Goal: Task Accomplishment & Management: Use online tool/utility

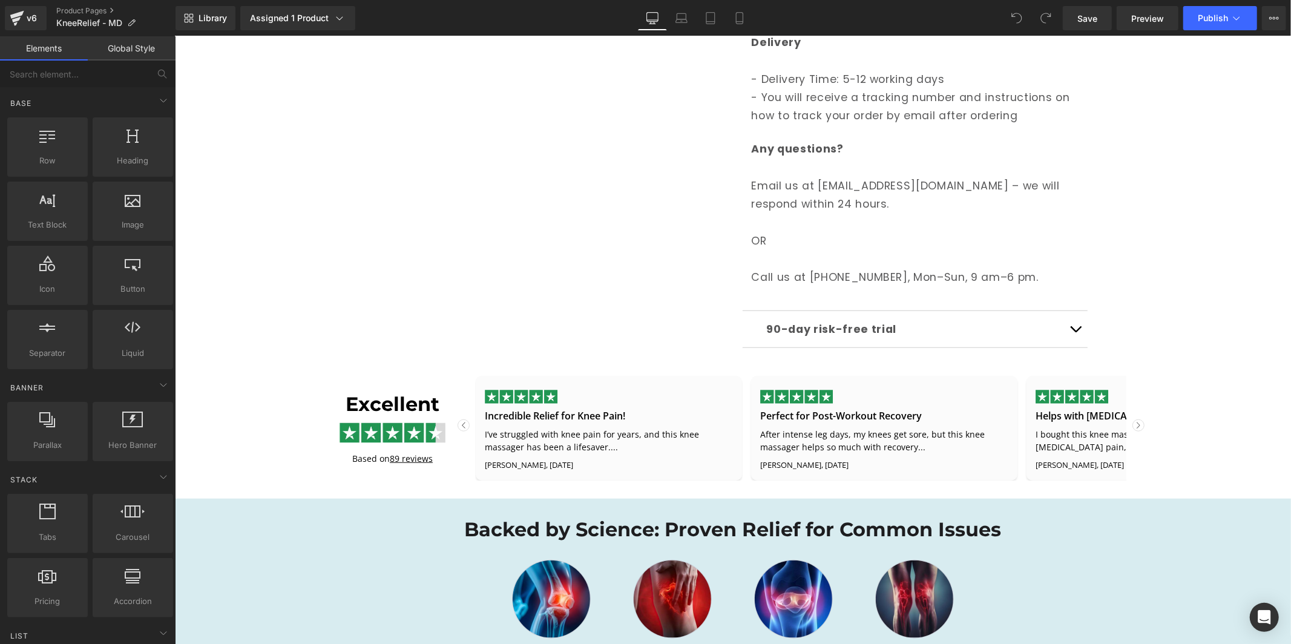
scroll to position [862, 0]
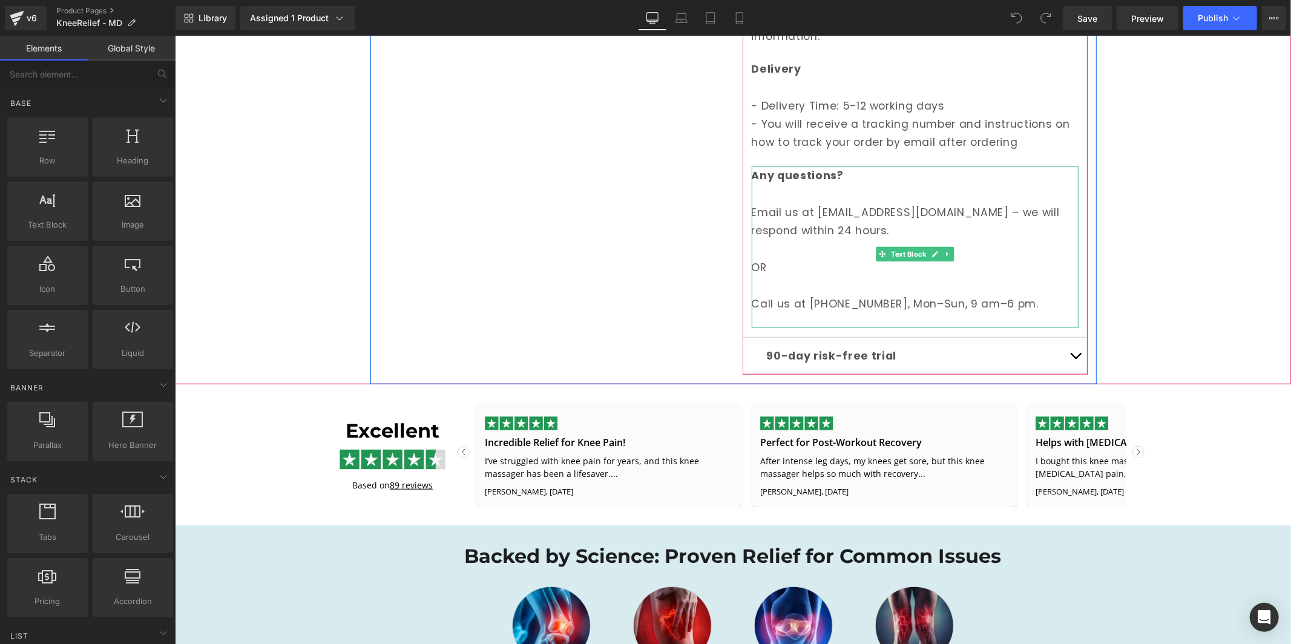
click at [865, 294] on p "Call us at [PHONE_NUMBER], Mon–Sun, 9 am–6 pm." at bounding box center [914, 303] width 327 height 18
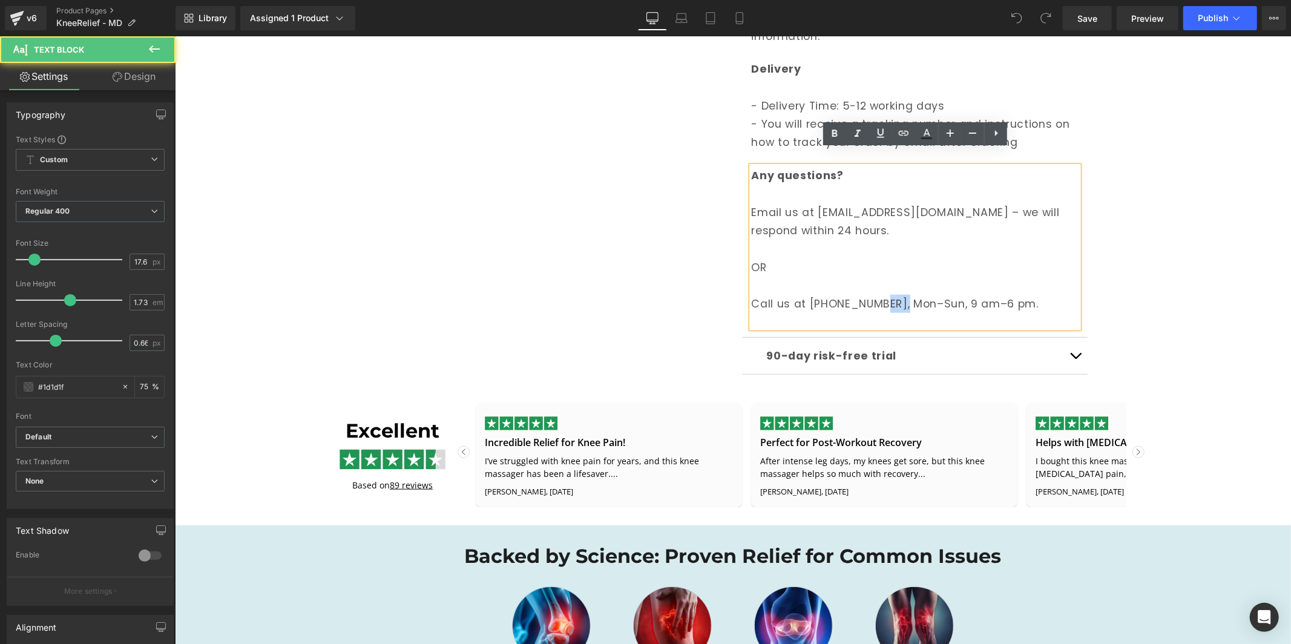
click at [865, 294] on p "Call us at [PHONE_NUMBER], Mon–Sun, 9 am–6 pm." at bounding box center [914, 303] width 327 height 18
drag, startPoint x: 1031, startPoint y: 287, endPoint x: 744, endPoint y: 233, distance: 291.8
click at [744, 233] on article "Payment You can pay by card, PayPal, Apple Pay and other various payment method…" at bounding box center [914, 131] width 345 height 411
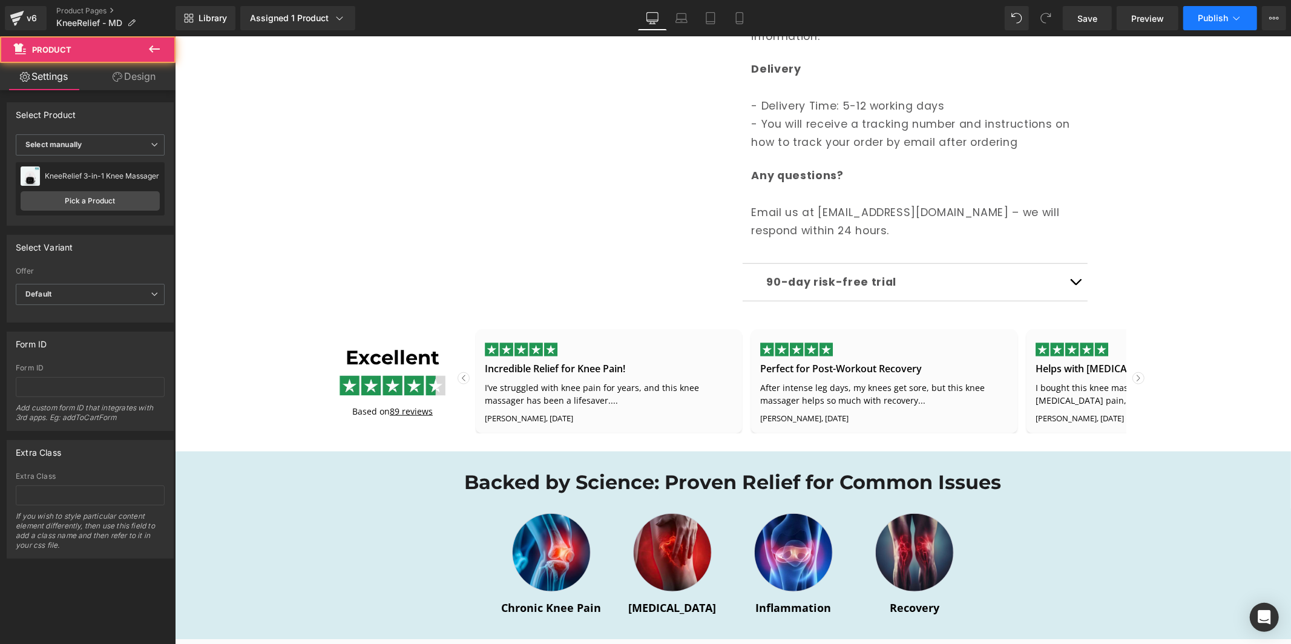
click at [1219, 28] on button "Publish" at bounding box center [1220, 18] width 74 height 24
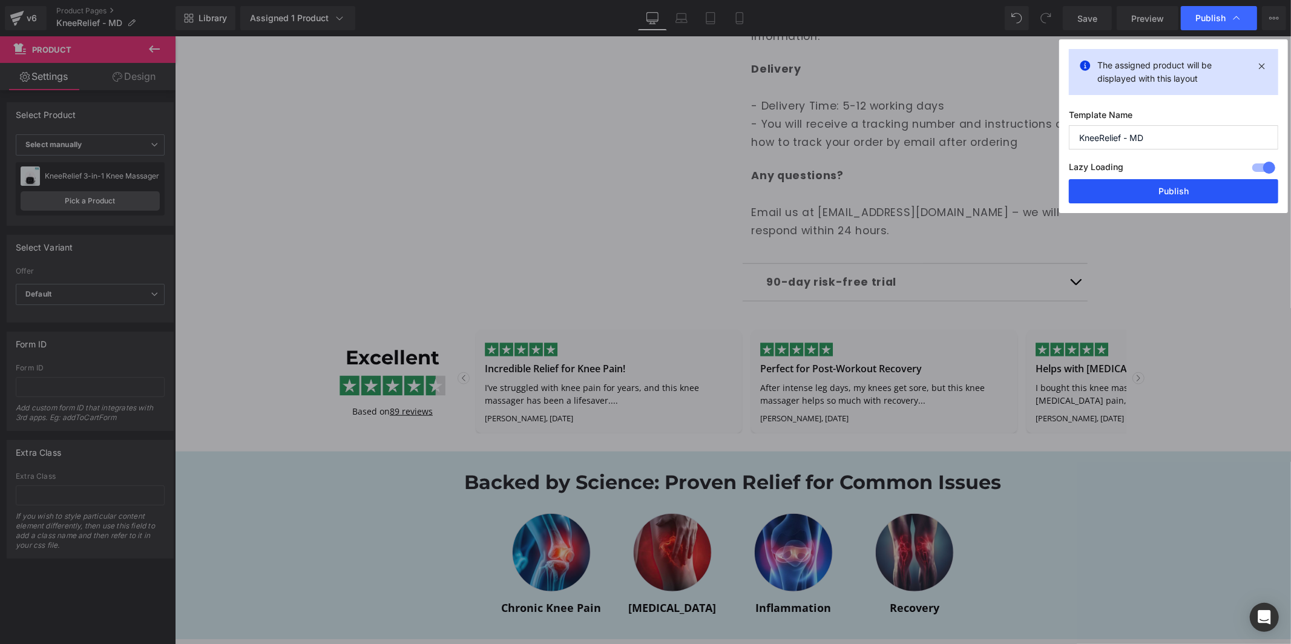
click at [1152, 195] on button "Publish" at bounding box center [1173, 191] width 209 height 24
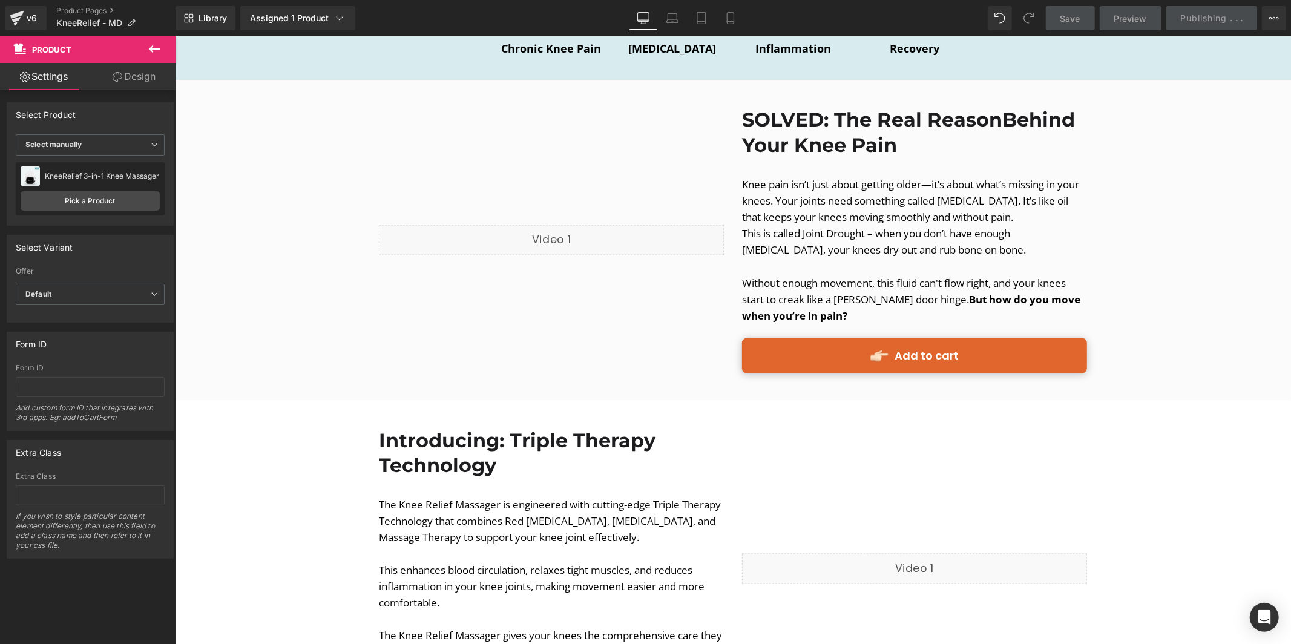
scroll to position [1437, 0]
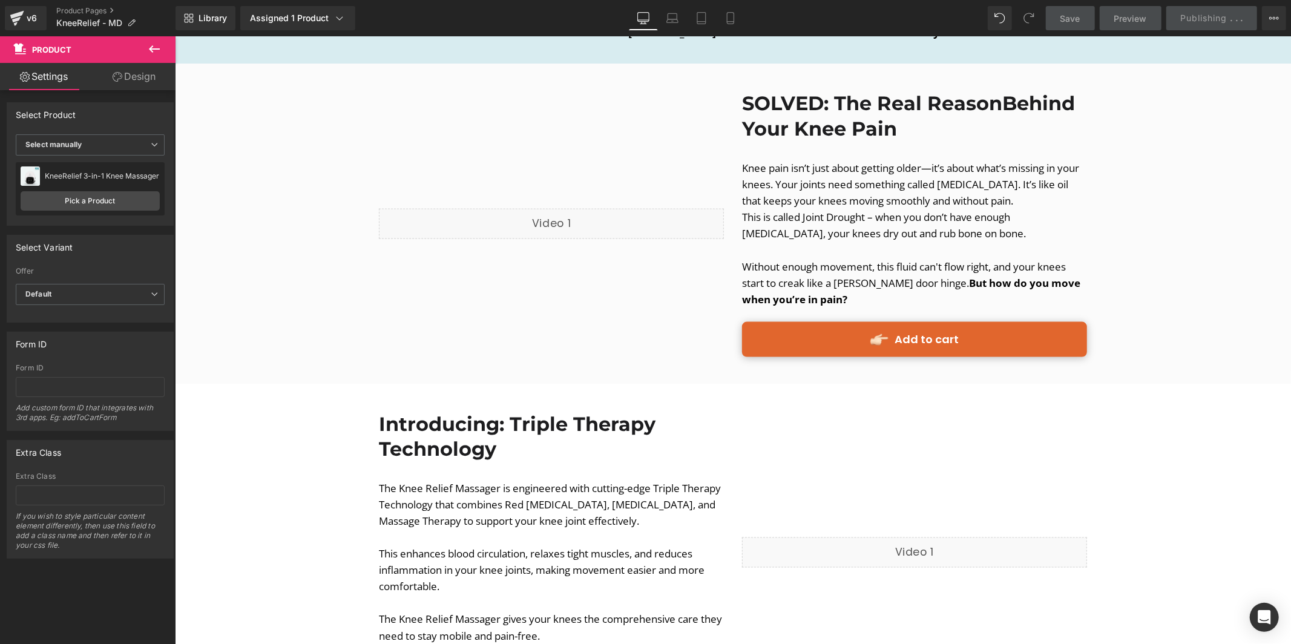
click at [838, 321] on link "Add to cart" at bounding box center [913, 338] width 345 height 34
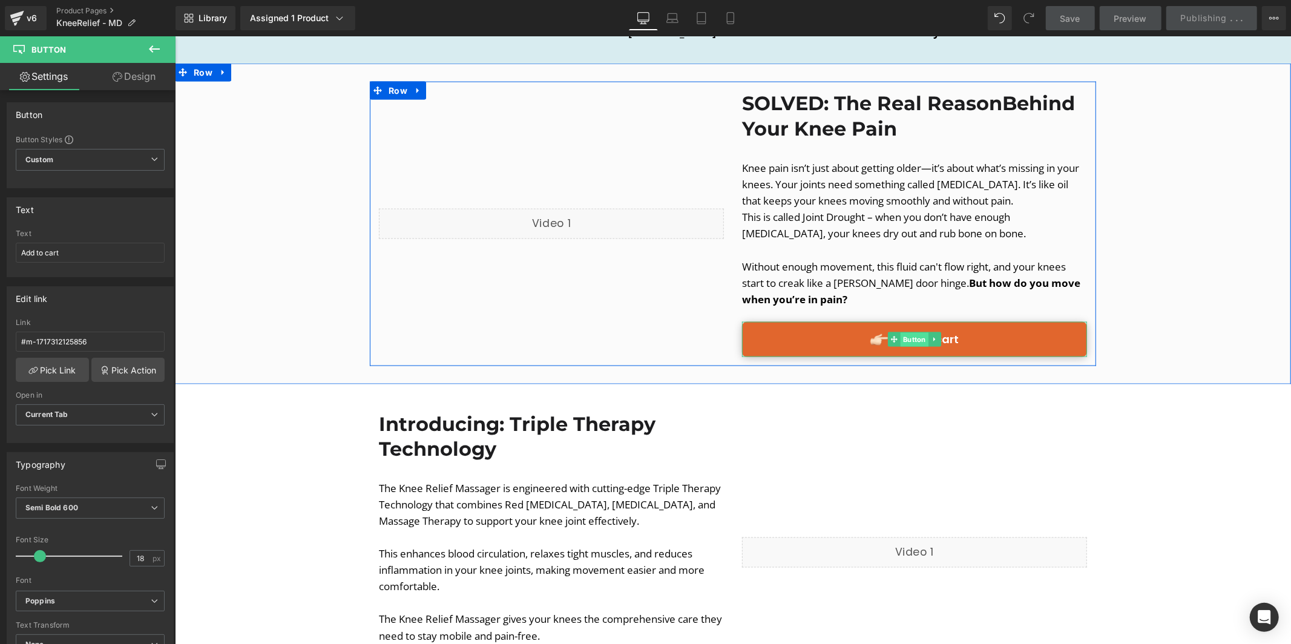
click at [912, 332] on span "Button" at bounding box center [914, 339] width 28 height 15
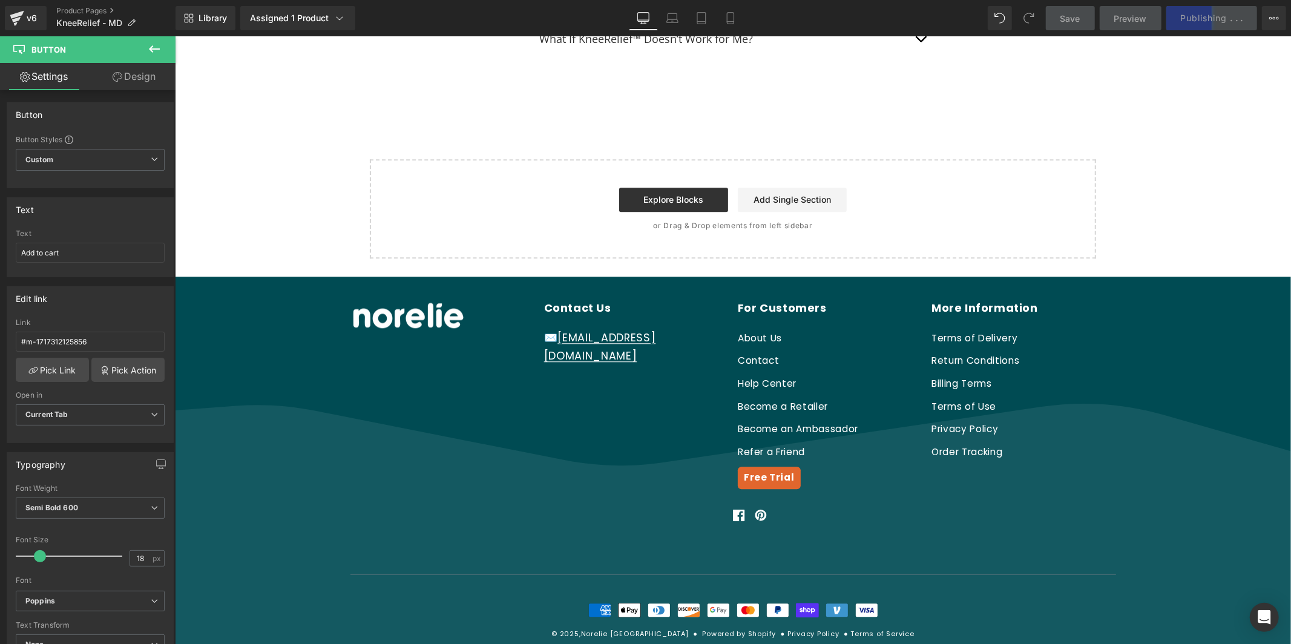
scroll to position [6299, 0]
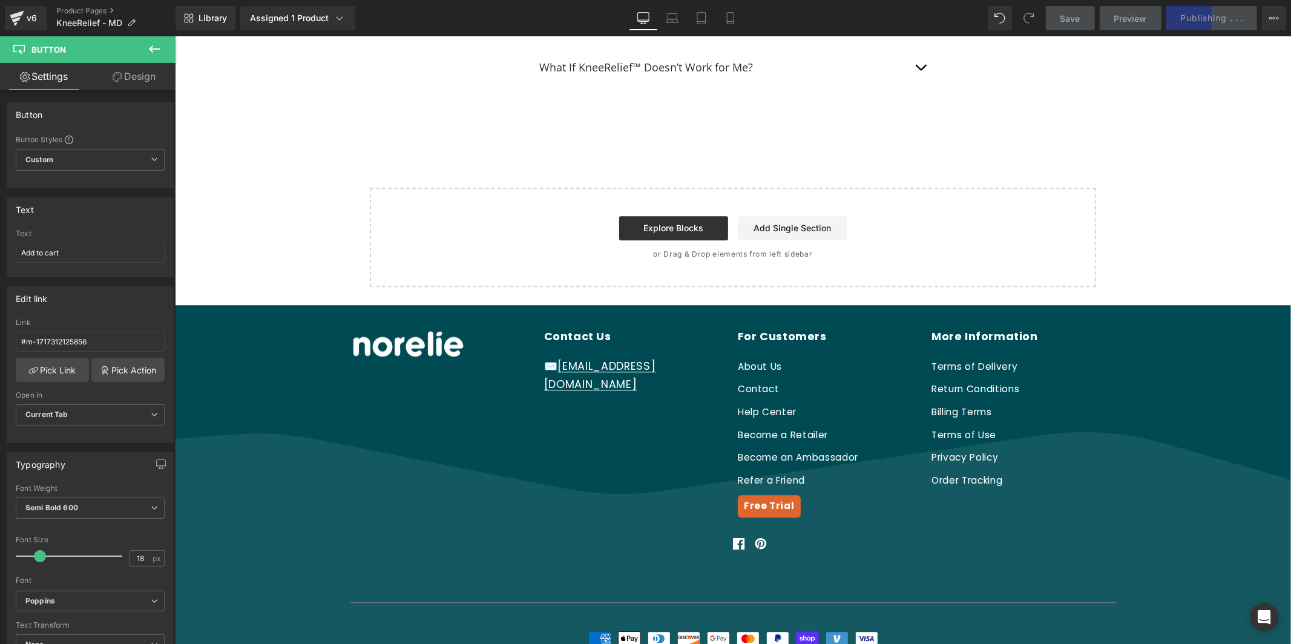
click at [845, 249] on p "or Drag & Drop elements from left sidebar" at bounding box center [731, 253] width 687 height 8
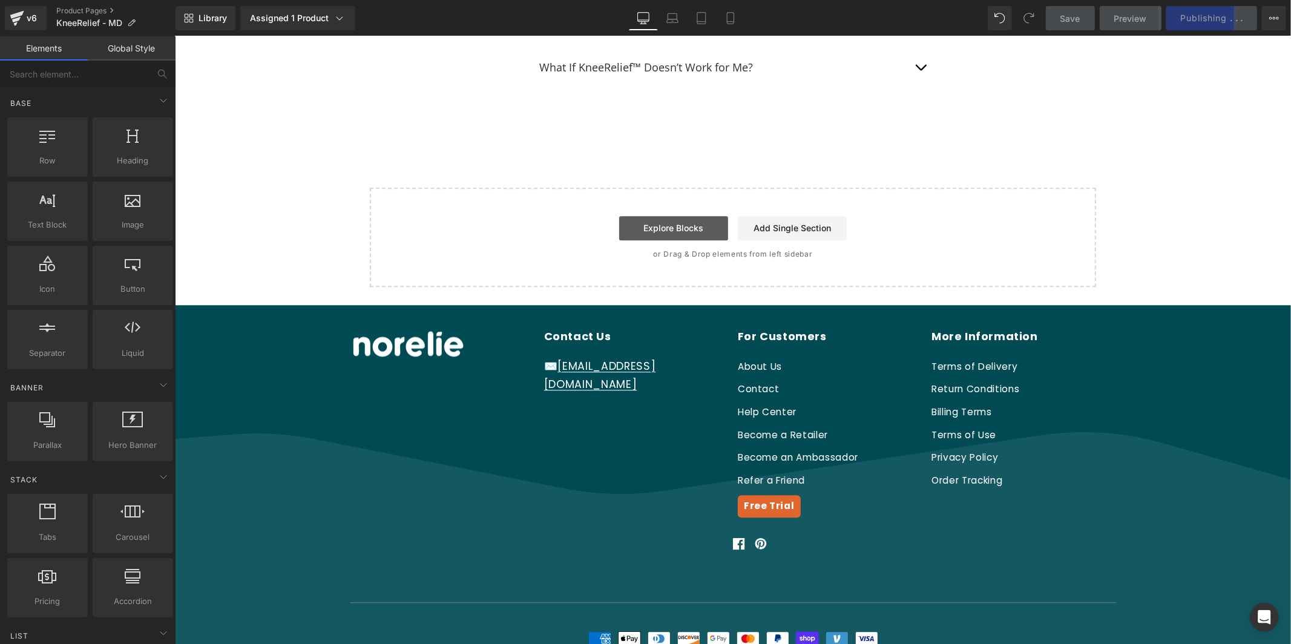
click at [700, 215] on link "Explore Blocks" at bounding box center [672, 227] width 109 height 24
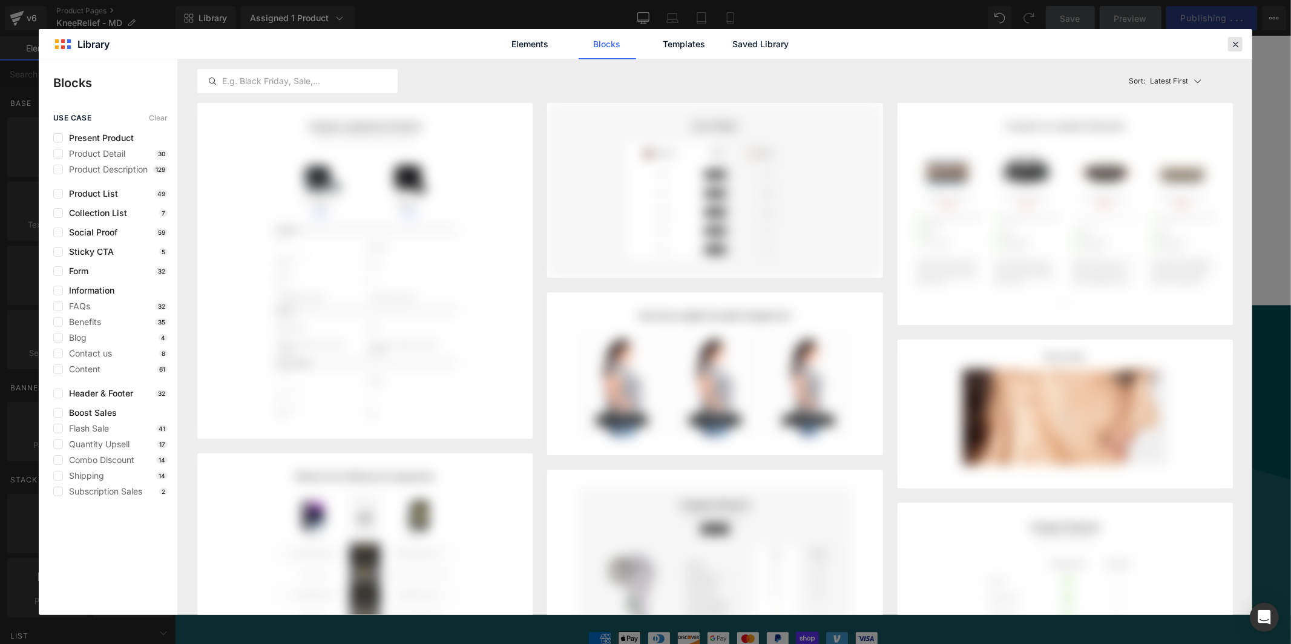
click at [1228, 41] on div at bounding box center [1235, 44] width 15 height 15
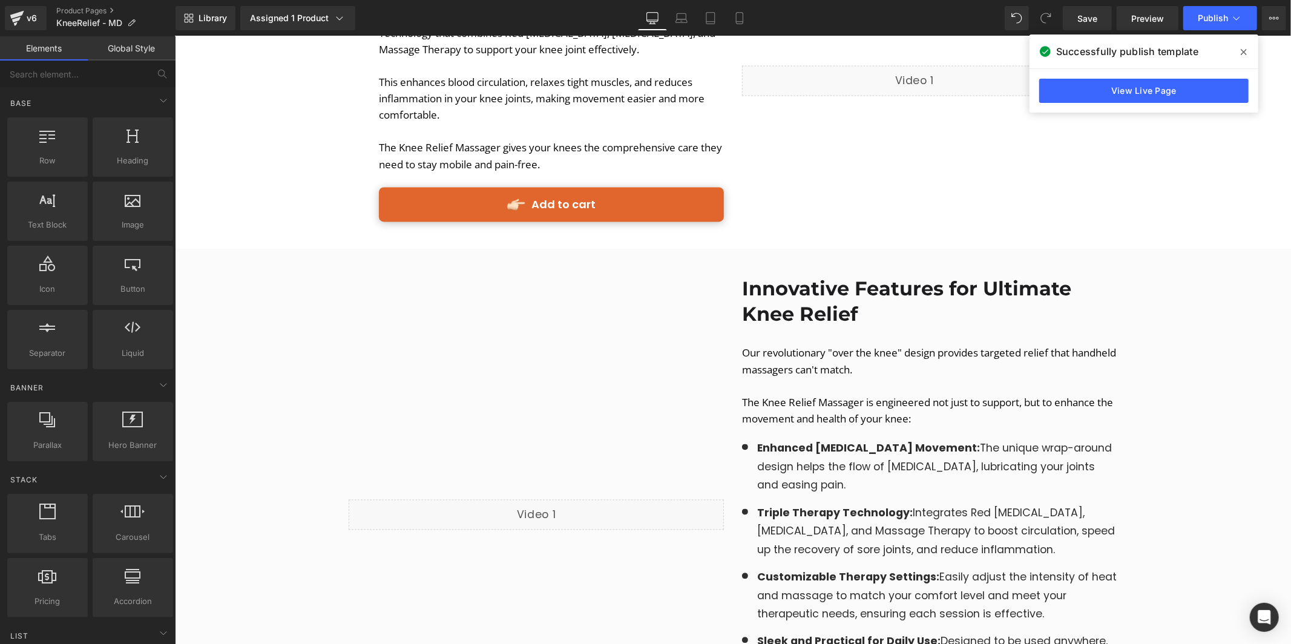
scroll to position [1240, 0]
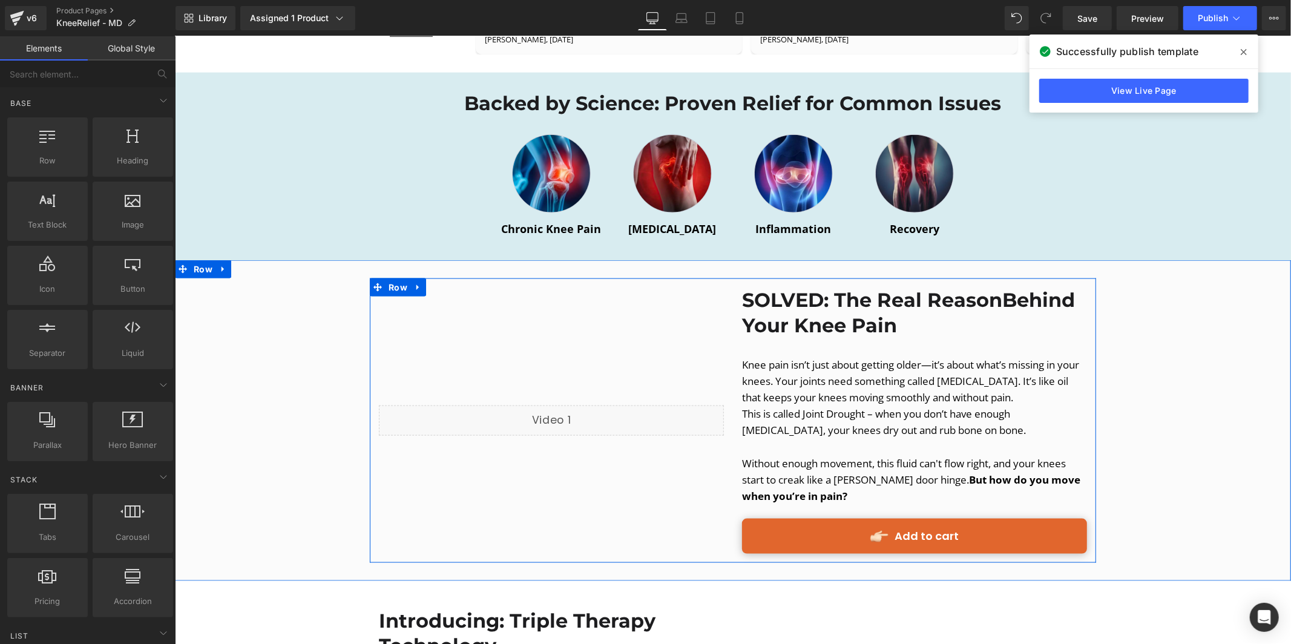
click at [813, 518] on link "Add to cart" at bounding box center [913, 535] width 345 height 34
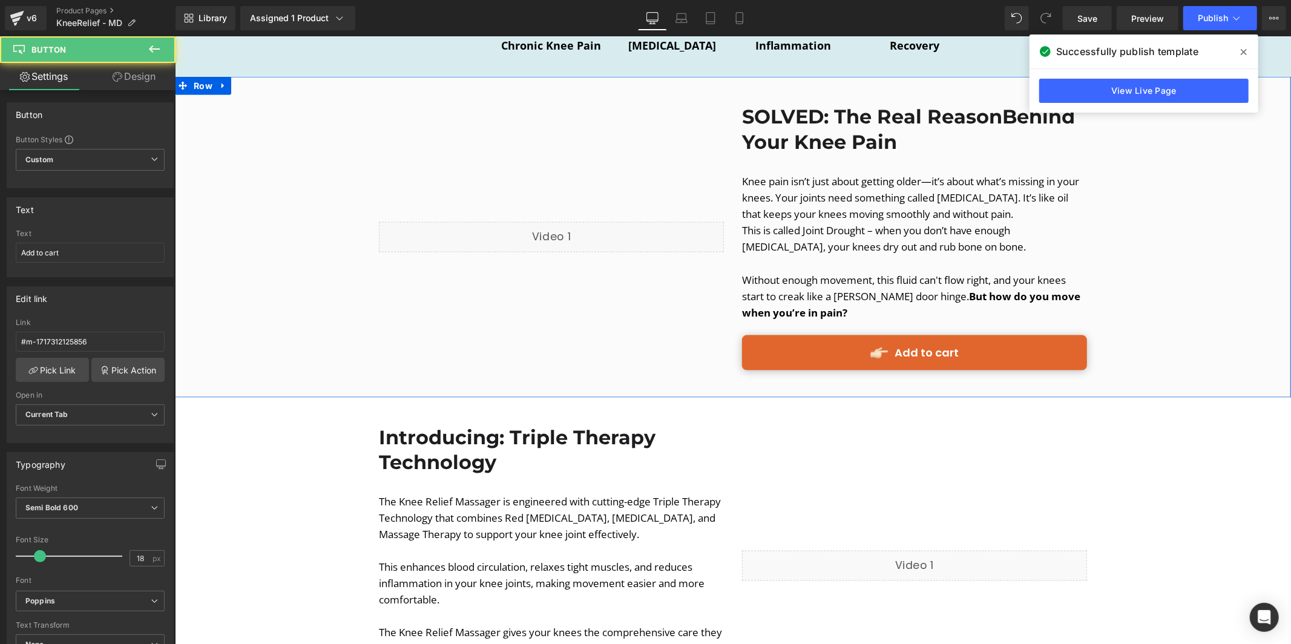
scroll to position [1483, 0]
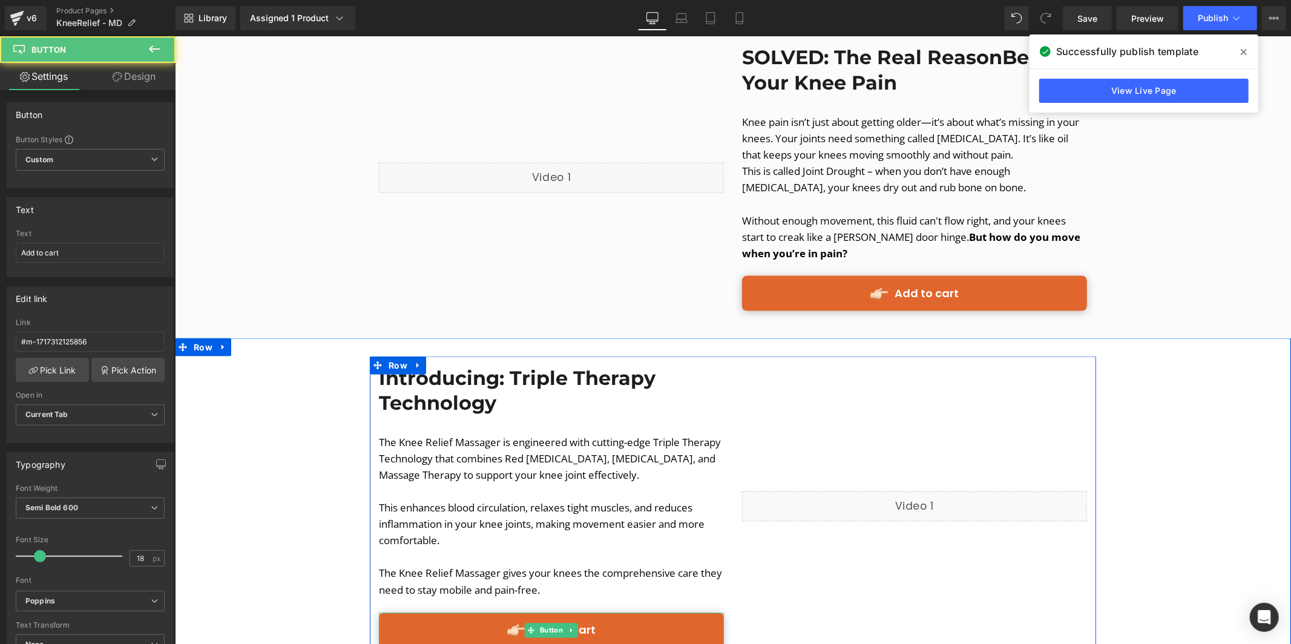
click at [602, 612] on link "Add to cart" at bounding box center [550, 629] width 345 height 34
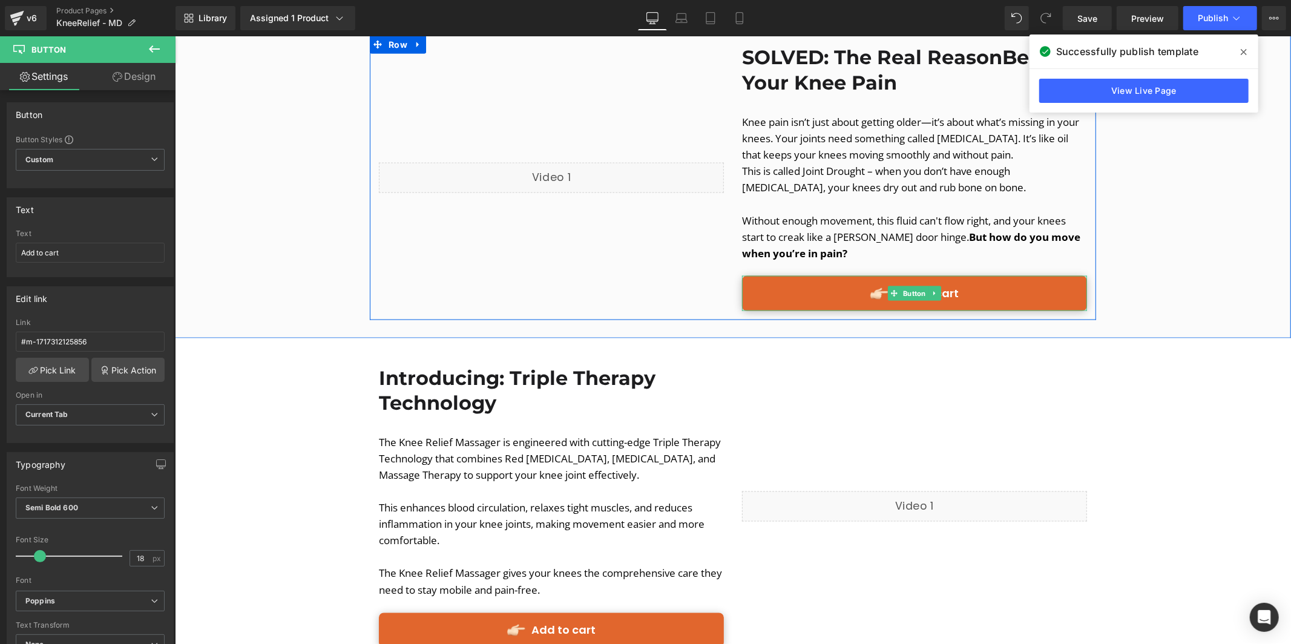
click at [811, 275] on link "Add to cart" at bounding box center [913, 292] width 345 height 34
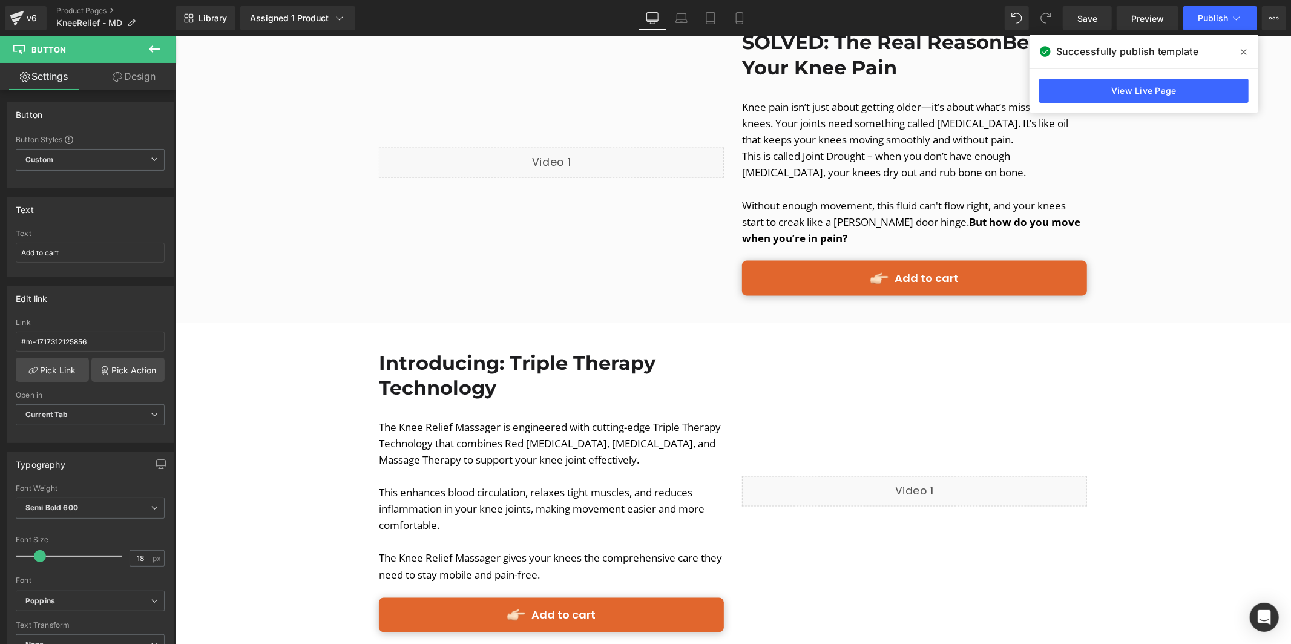
scroll to position [1511, 0]
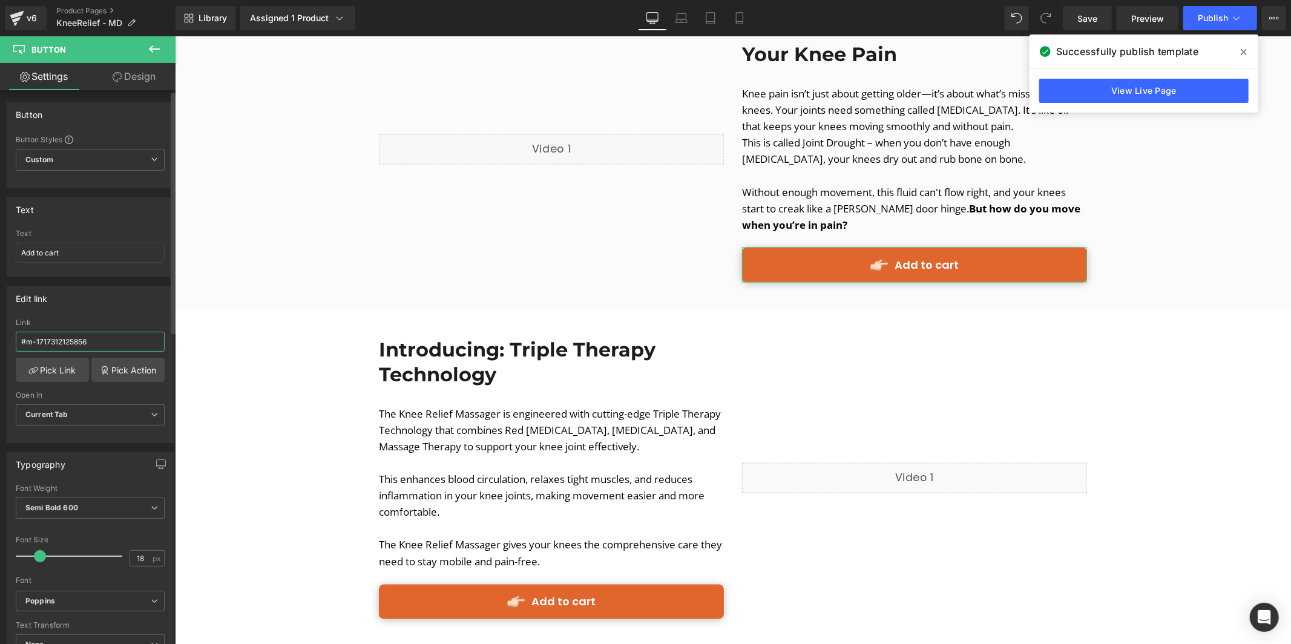
click at [96, 340] on input "#m-1717312125856" at bounding box center [90, 342] width 149 height 20
type input "#m-1717312125856x"
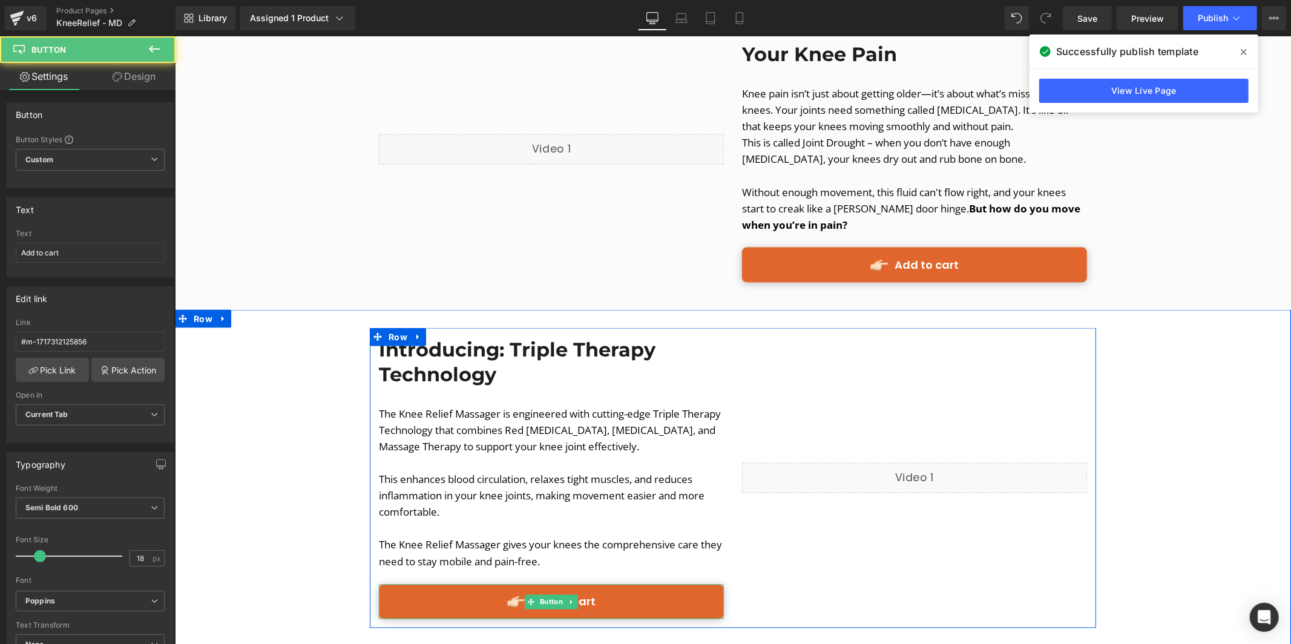
click at [612, 584] on link "Add to cart" at bounding box center [550, 601] width 345 height 34
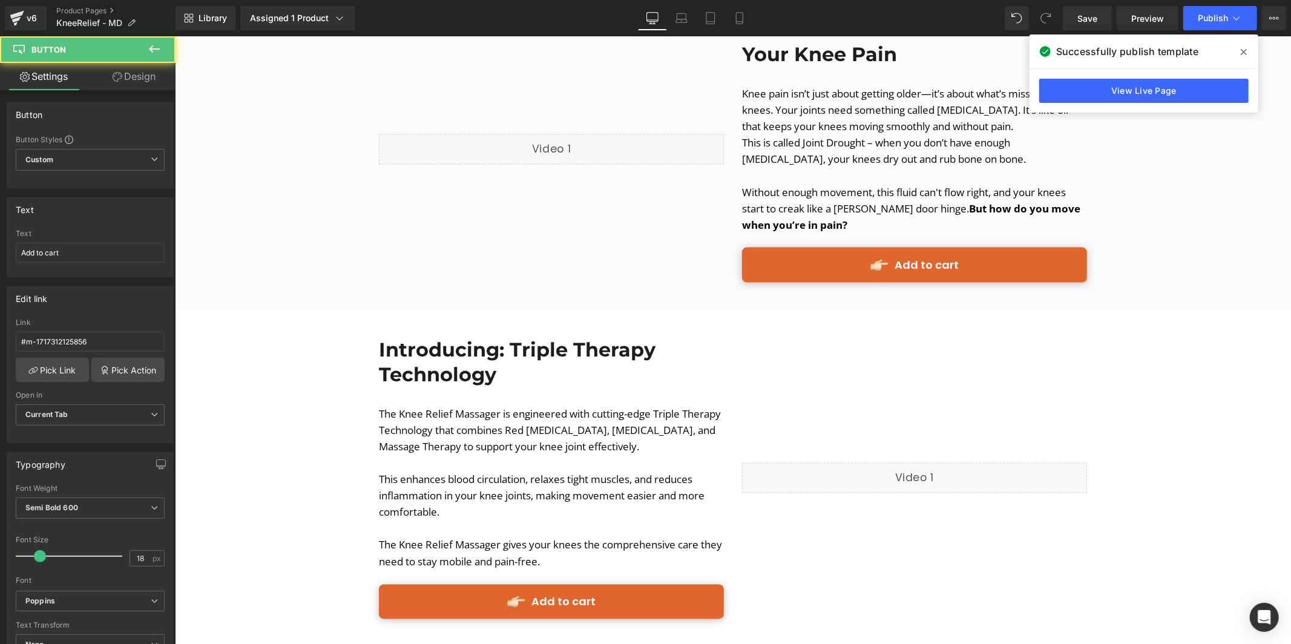
click at [866, 250] on link "Add to cart" at bounding box center [913, 264] width 345 height 34
click at [128, 349] on input "#m-1717312125856x" at bounding box center [90, 342] width 149 height 20
click at [31, 339] on input "#m-1717312125856" at bounding box center [90, 342] width 149 height 20
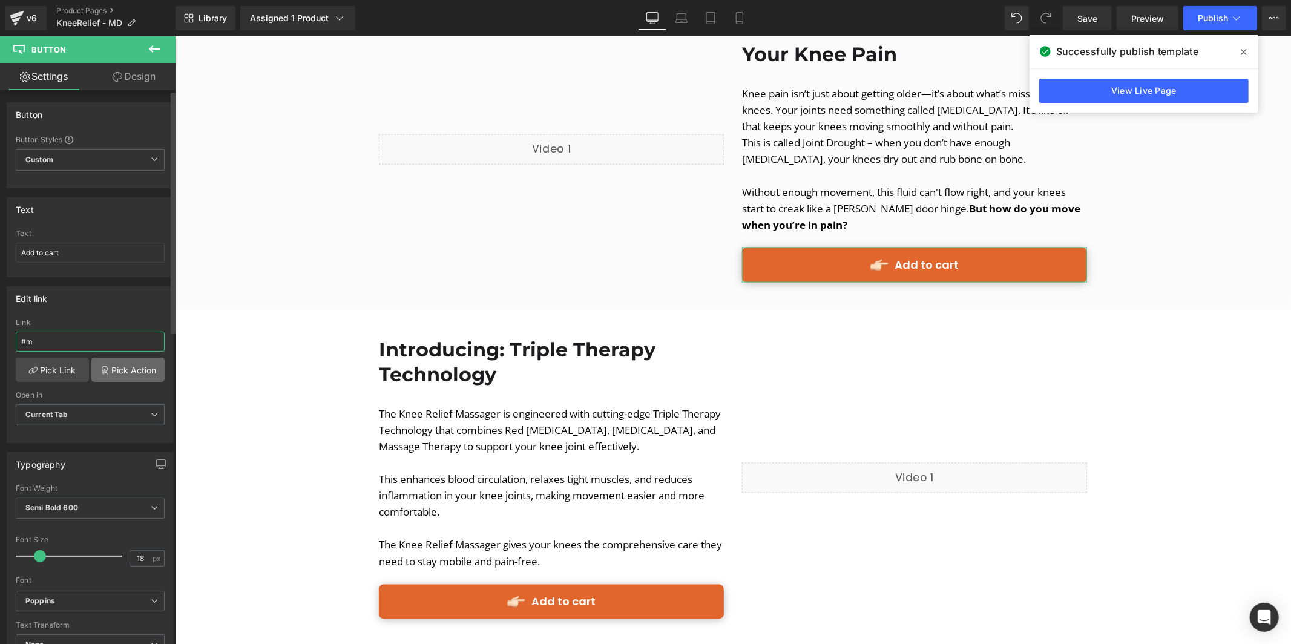
type input "#m"
click at [120, 366] on link "Pick Action" at bounding box center [127, 370] width 73 height 24
click at [1193, 24] on button "Publish" at bounding box center [1220, 18] width 74 height 24
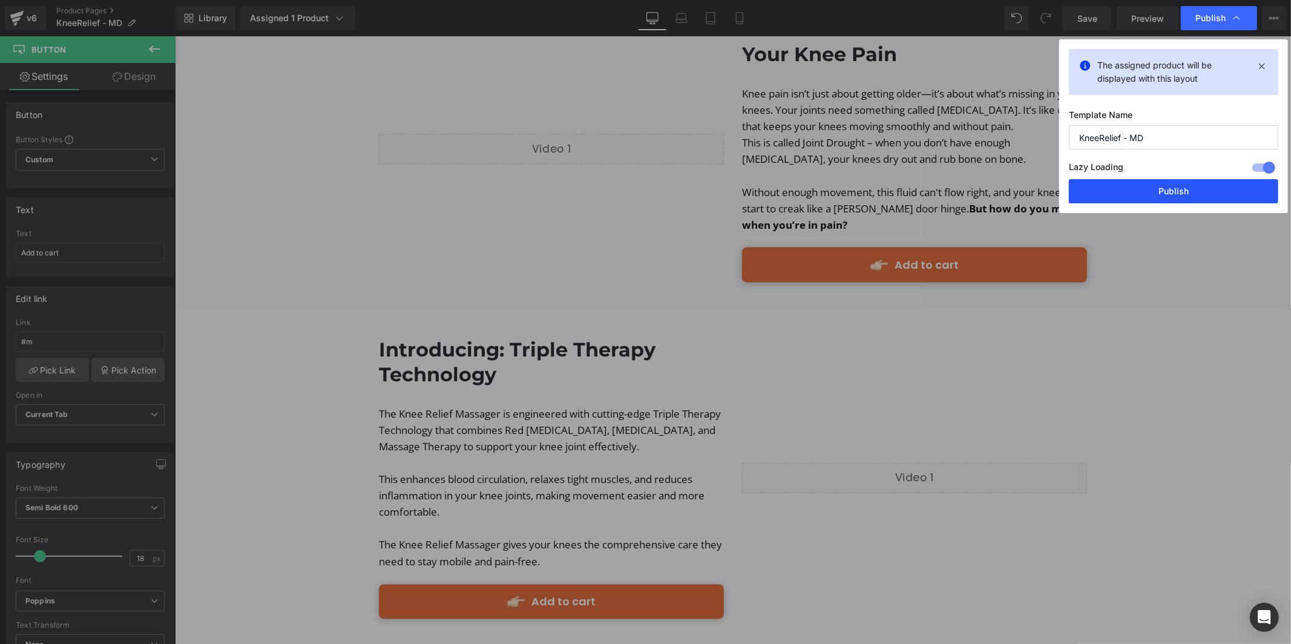
click at [1174, 178] on div "Lazy Loading Build Upgrade plan to unlock" at bounding box center [1173, 169] width 209 height 20
click at [1174, 184] on button "Publish" at bounding box center [1173, 191] width 209 height 24
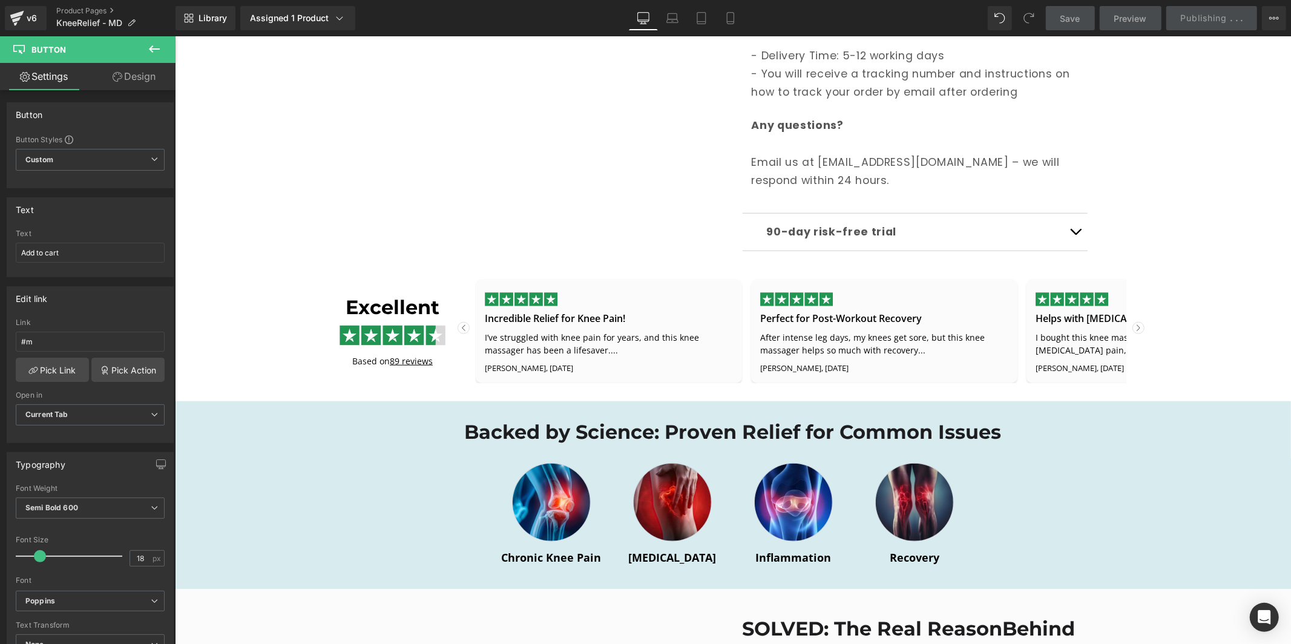
scroll to position [1024, 0]
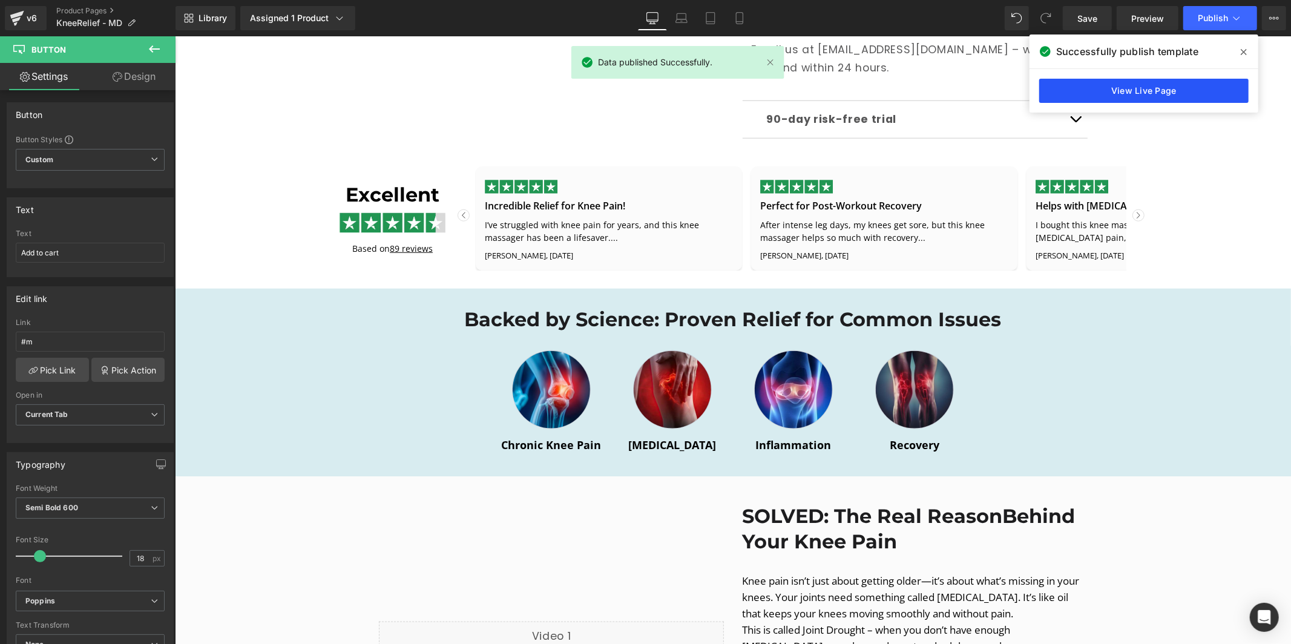
click at [1148, 85] on link "View Live Page" at bounding box center [1143, 91] width 209 height 24
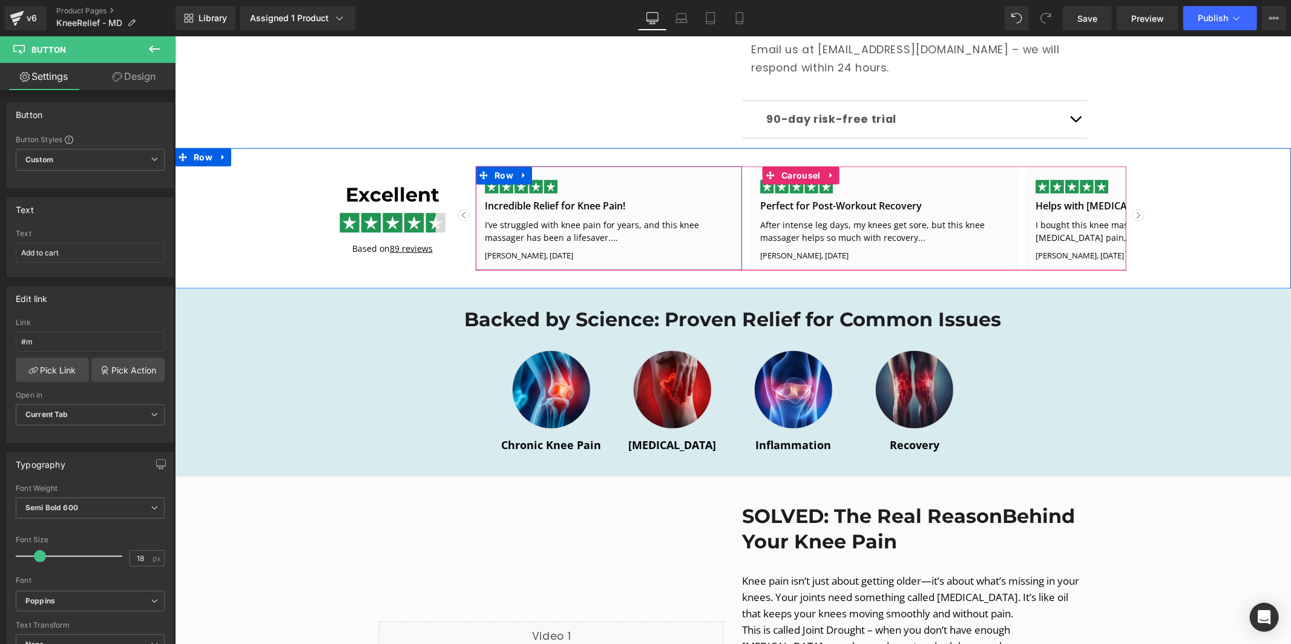
scroll to position [1677, 0]
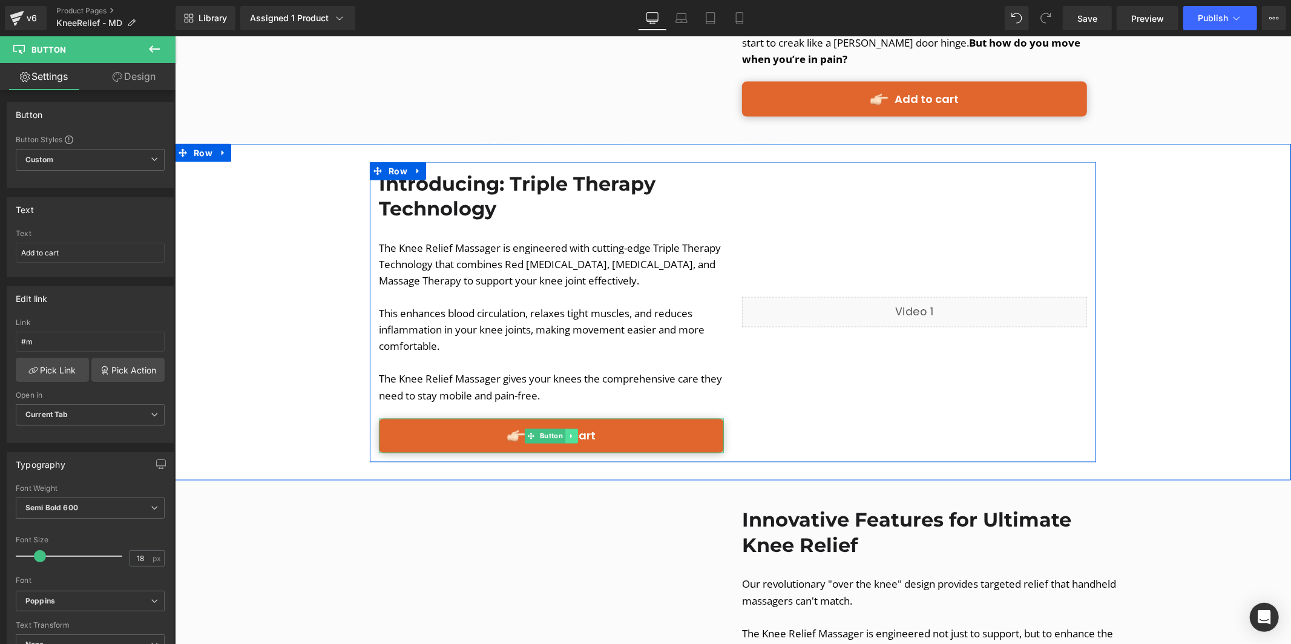
click at [565, 428] on link at bounding box center [571, 435] width 13 height 15
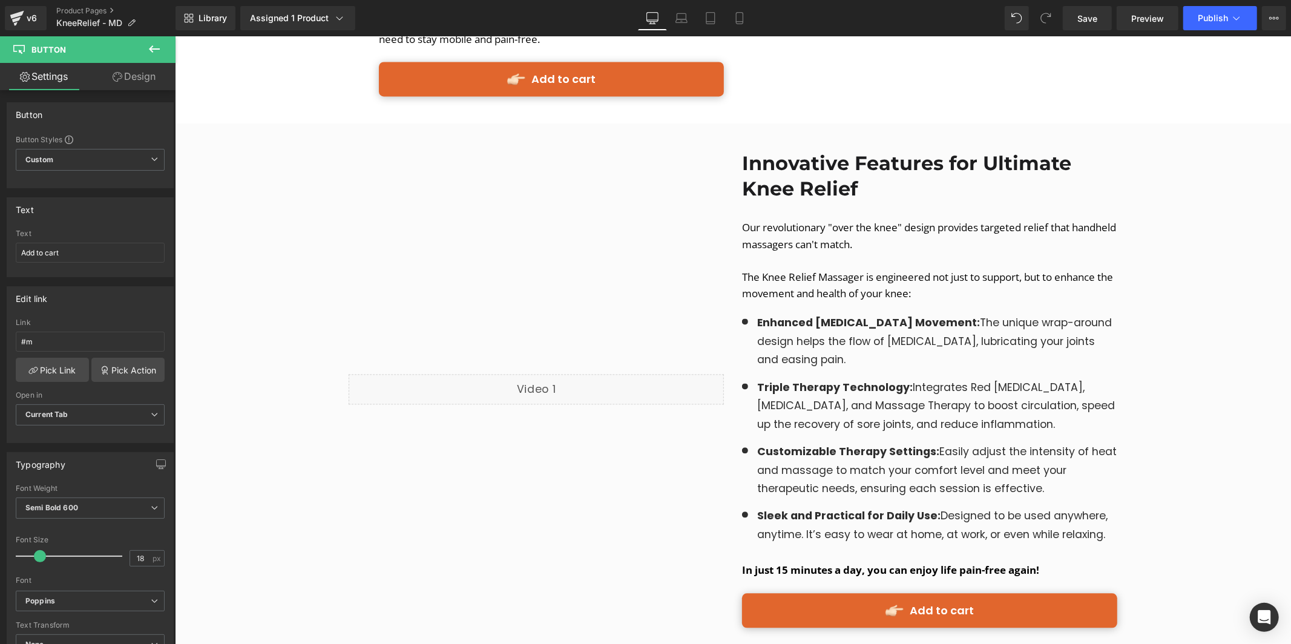
scroll to position [1751, 0]
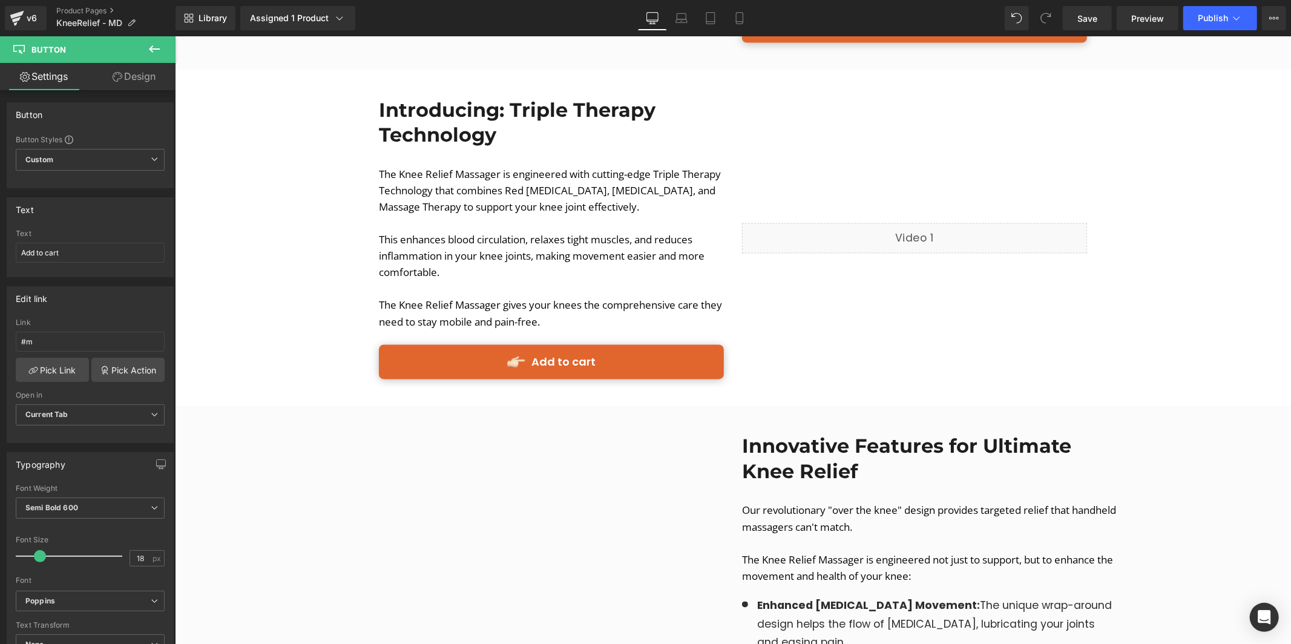
click at [669, 344] on link "Add to cart" at bounding box center [550, 361] width 345 height 34
click at [149, 342] on input "#m-1717312125856" at bounding box center [90, 342] width 149 height 20
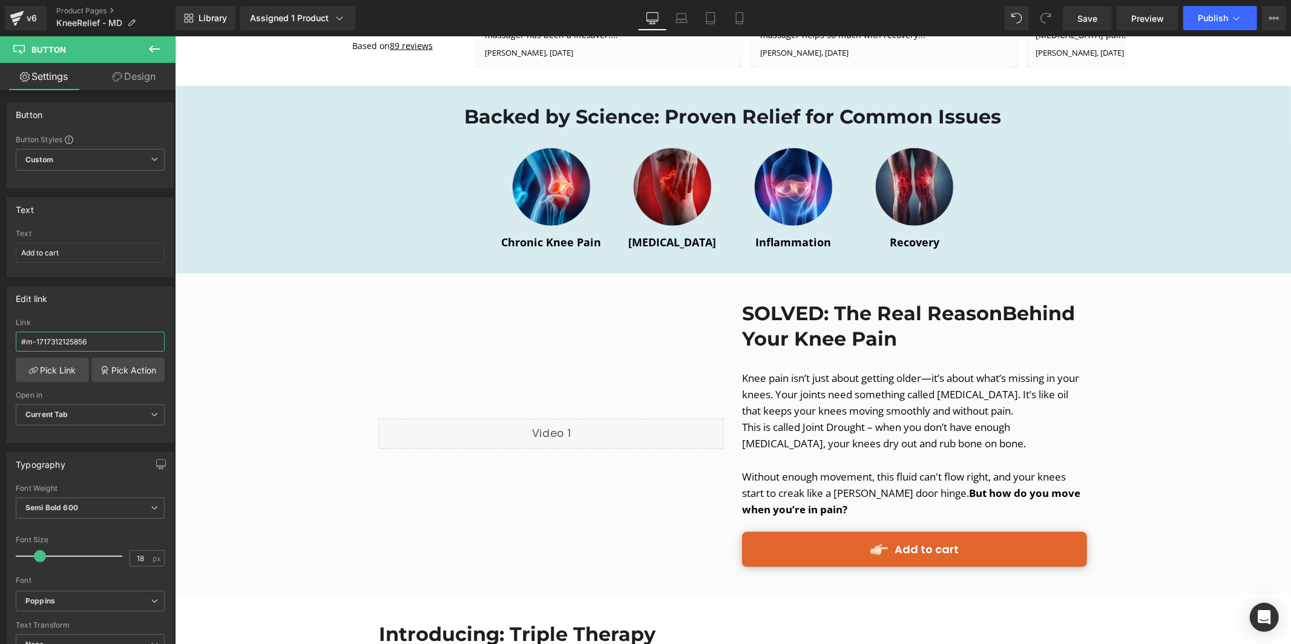
scroll to position [1286, 0]
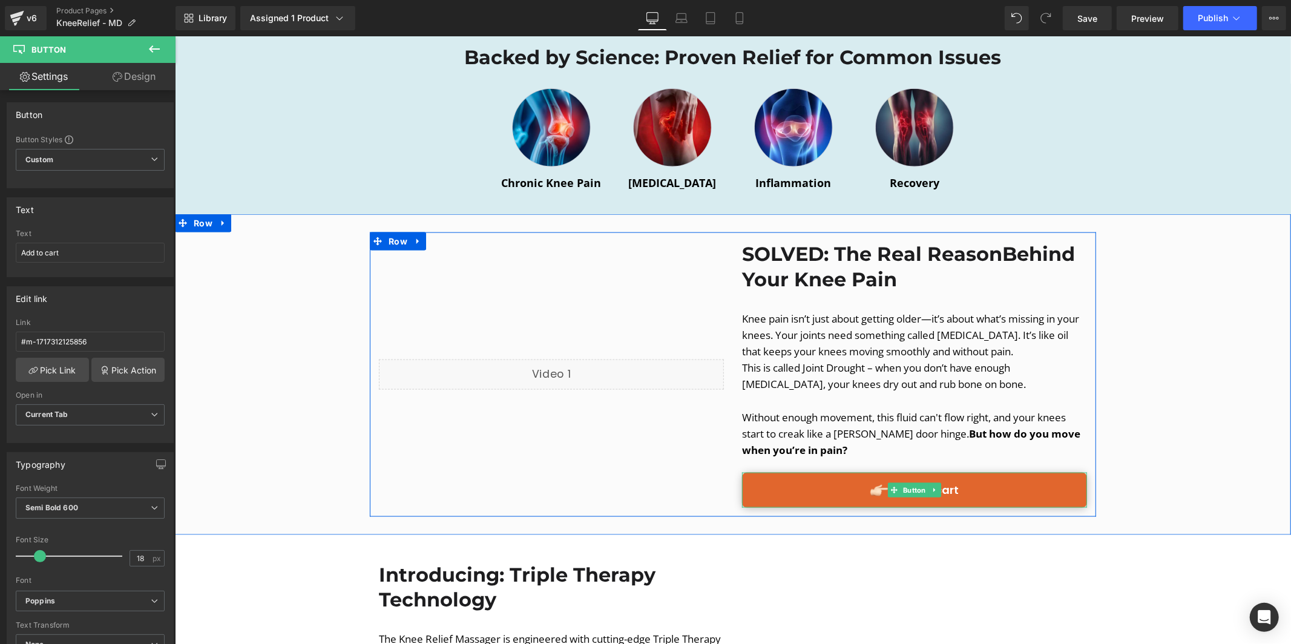
click at [859, 475] on link "Add to cart" at bounding box center [913, 489] width 345 height 34
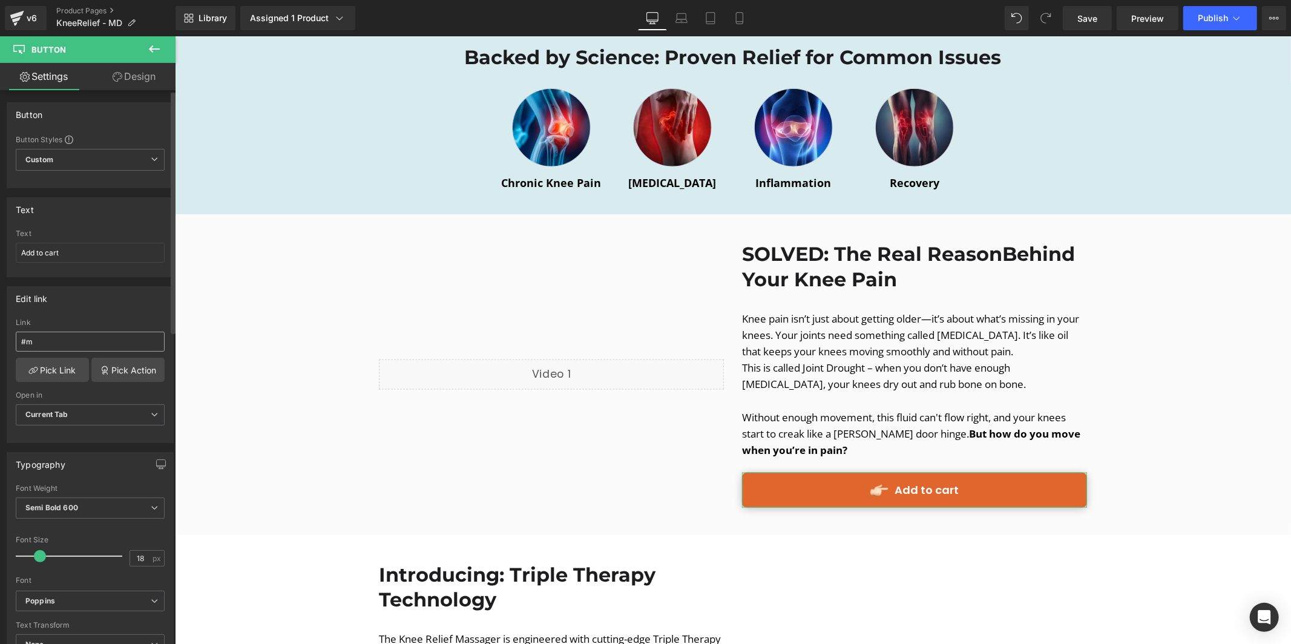
click at [137, 343] on input "#m" at bounding box center [90, 342] width 149 height 20
type input "#m-1717312125856"
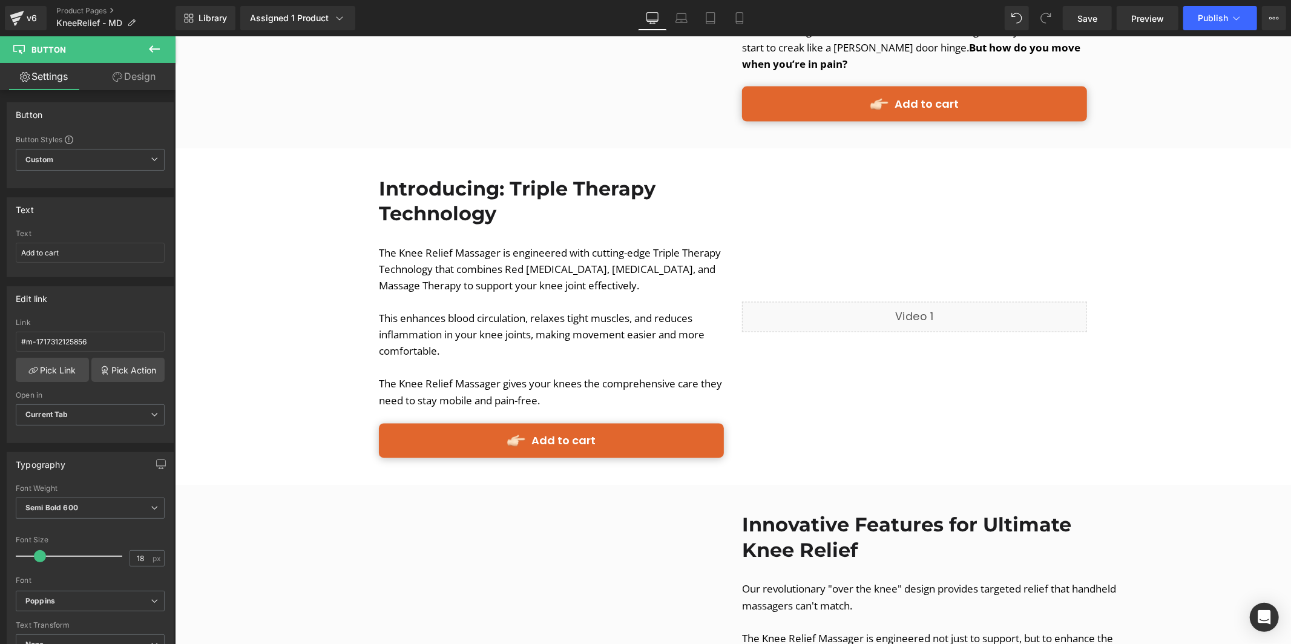
scroll to position [2037, 0]
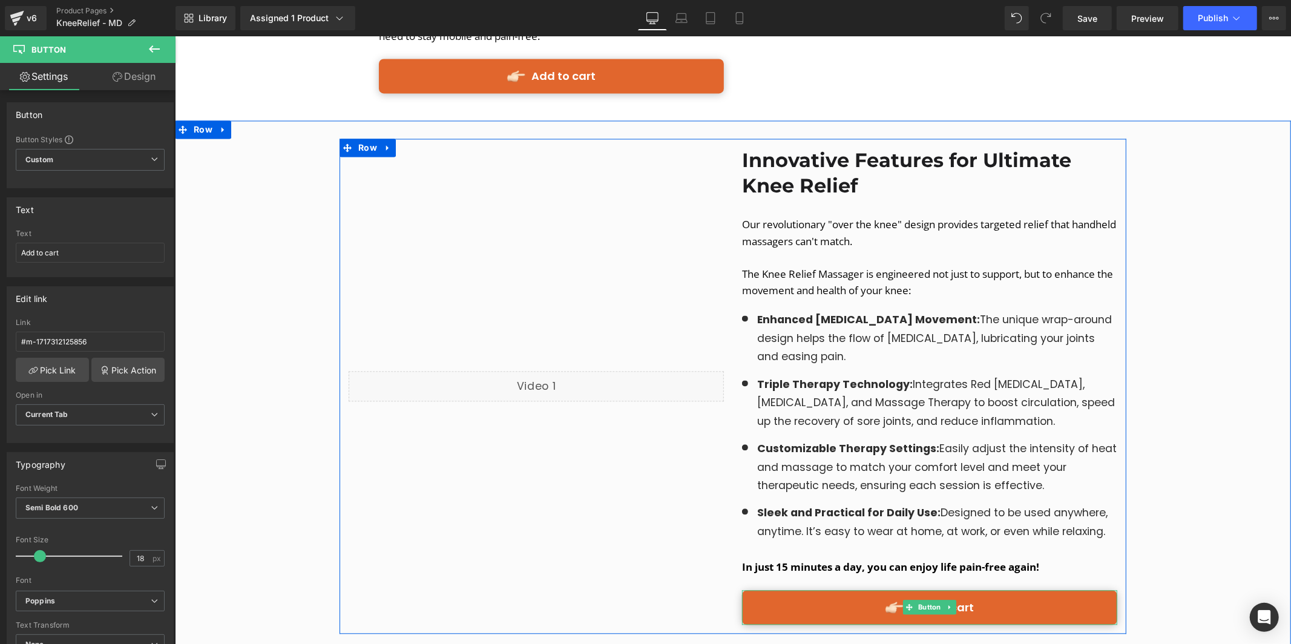
click at [802, 589] on link "Add to cart" at bounding box center [928, 606] width 375 height 34
click at [798, 589] on link "Add to cart" at bounding box center [928, 606] width 375 height 34
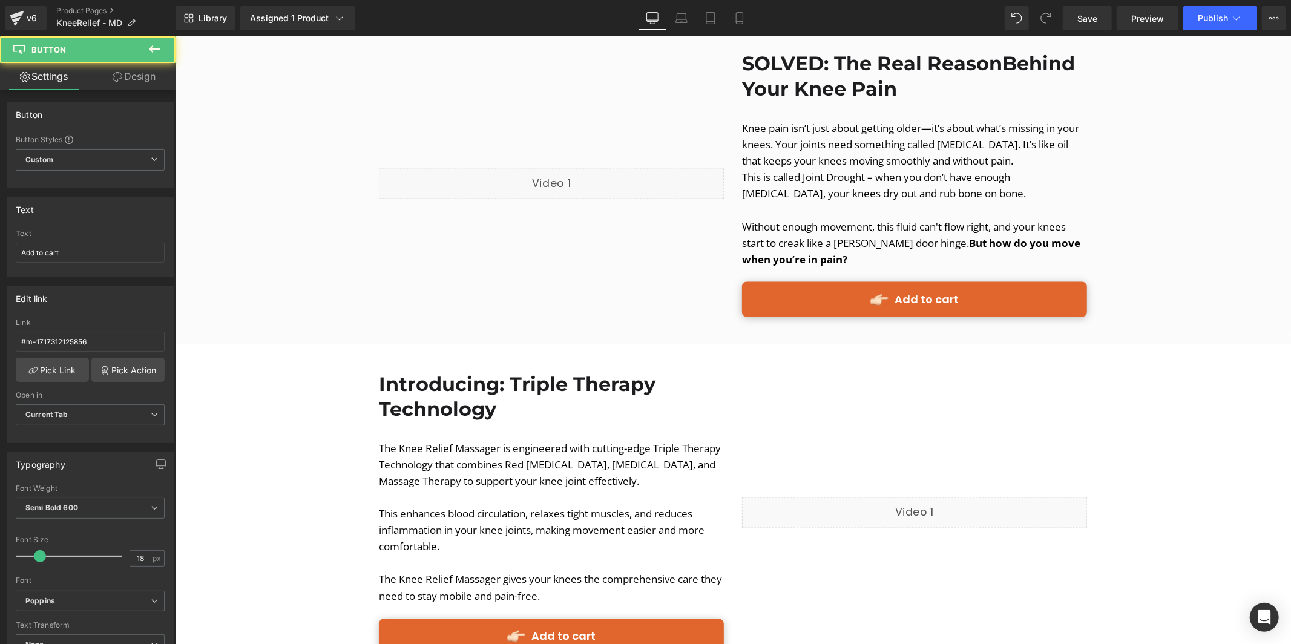
scroll to position [880, 0]
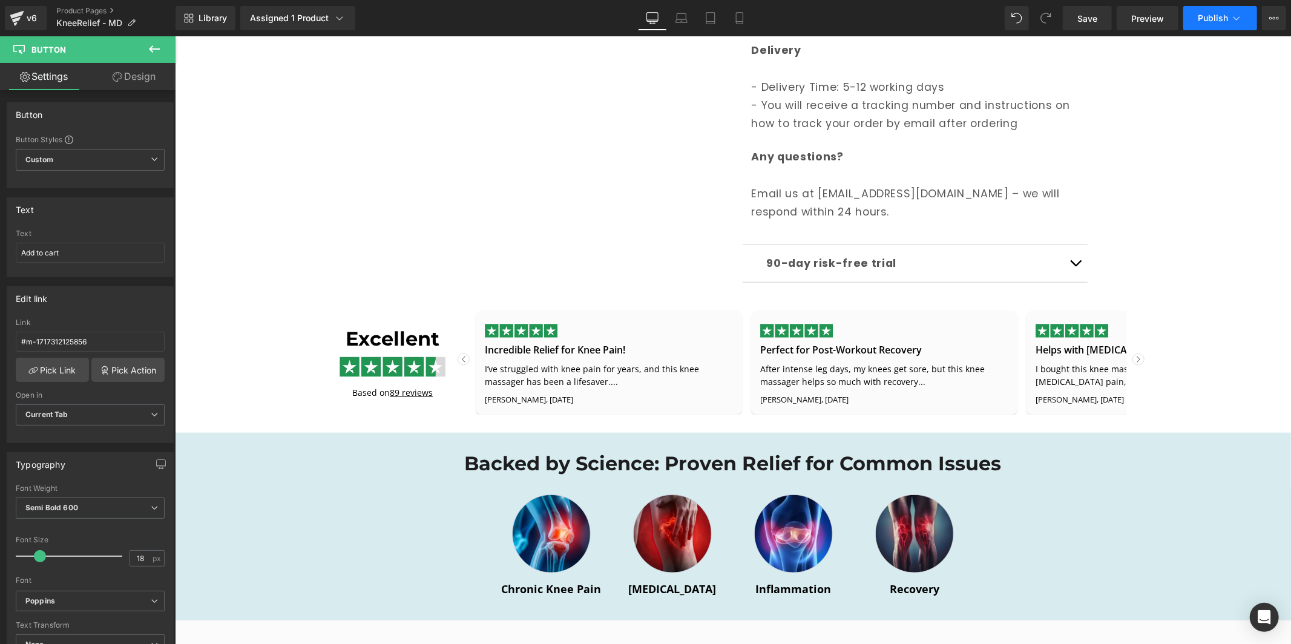
click at [1187, 13] on button "Publish" at bounding box center [1220, 18] width 74 height 24
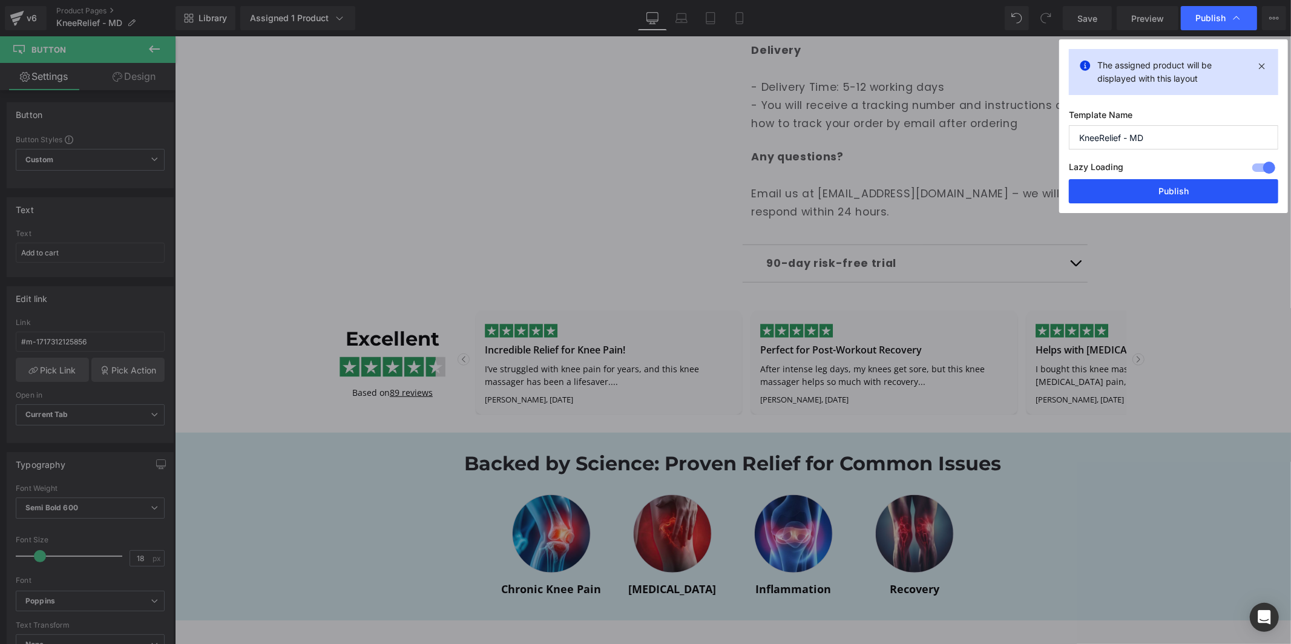
click at [1170, 191] on button "Publish" at bounding box center [1173, 191] width 209 height 24
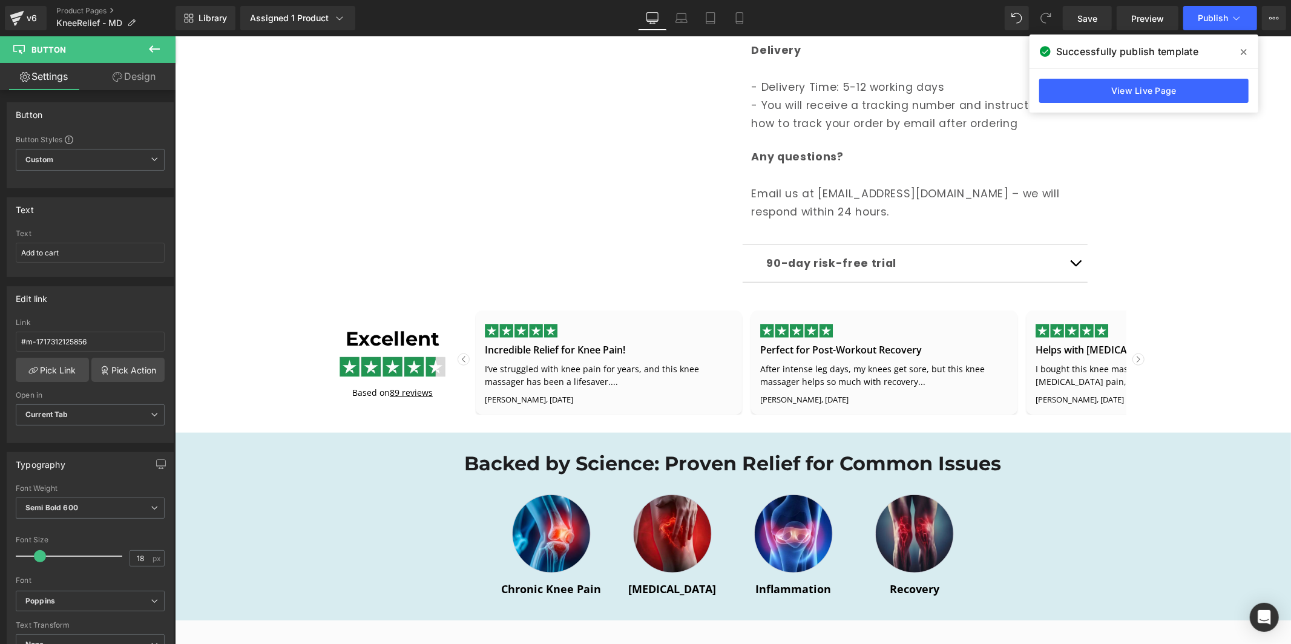
click at [1239, 48] on span at bounding box center [1243, 51] width 19 height 19
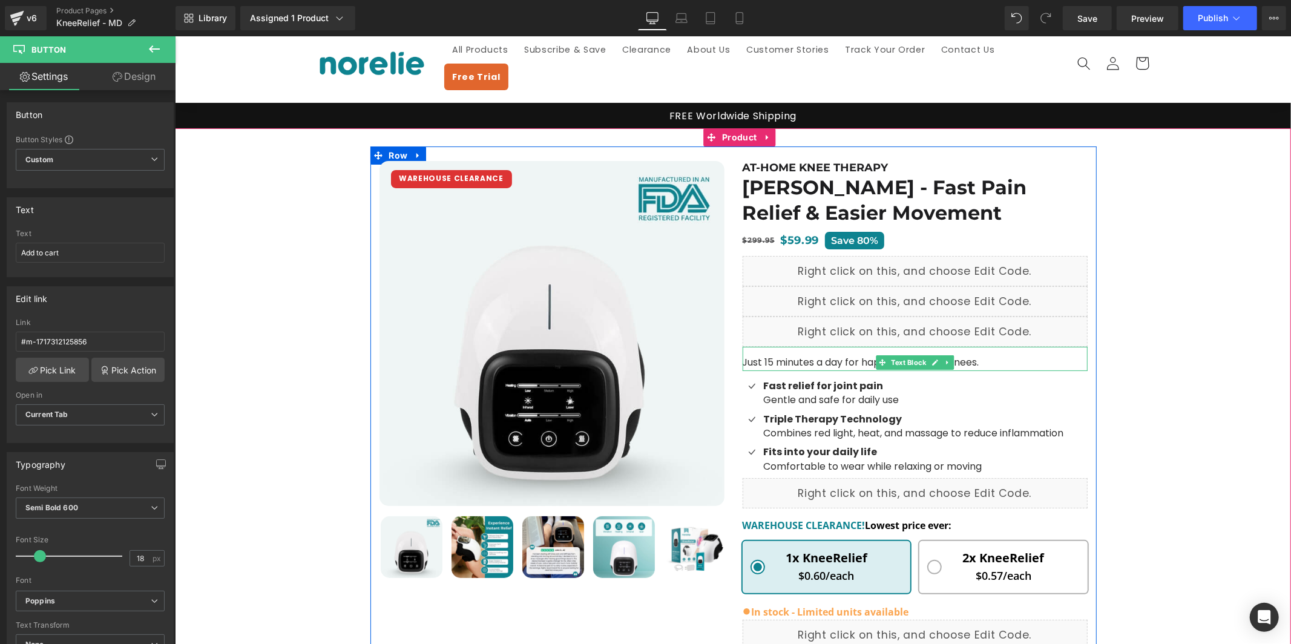
scroll to position [28, 0]
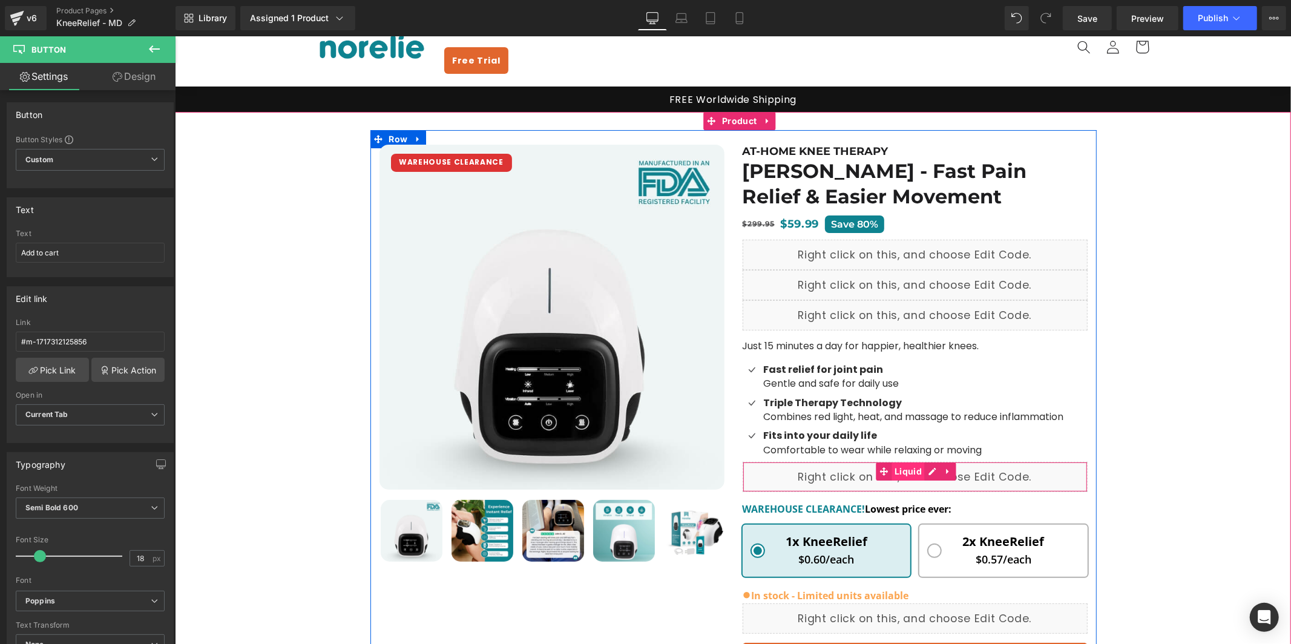
click at [894, 462] on span "Liquid" at bounding box center [907, 471] width 33 height 18
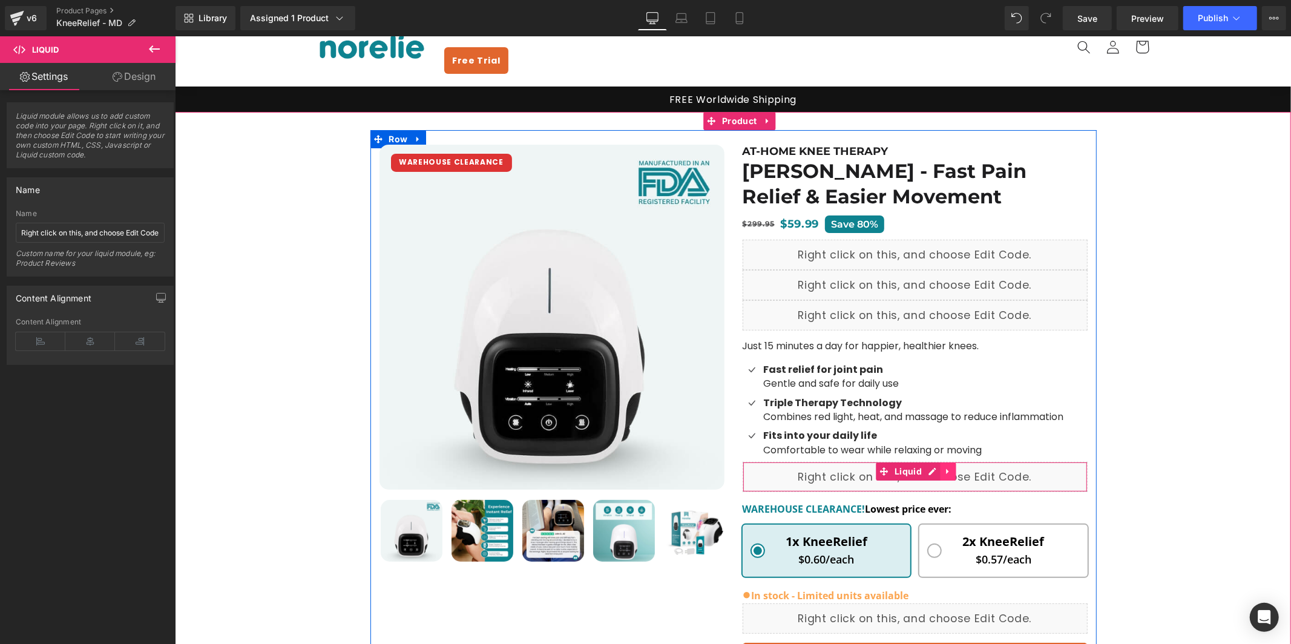
click at [946, 467] on icon at bounding box center [947, 471] width 8 height 9
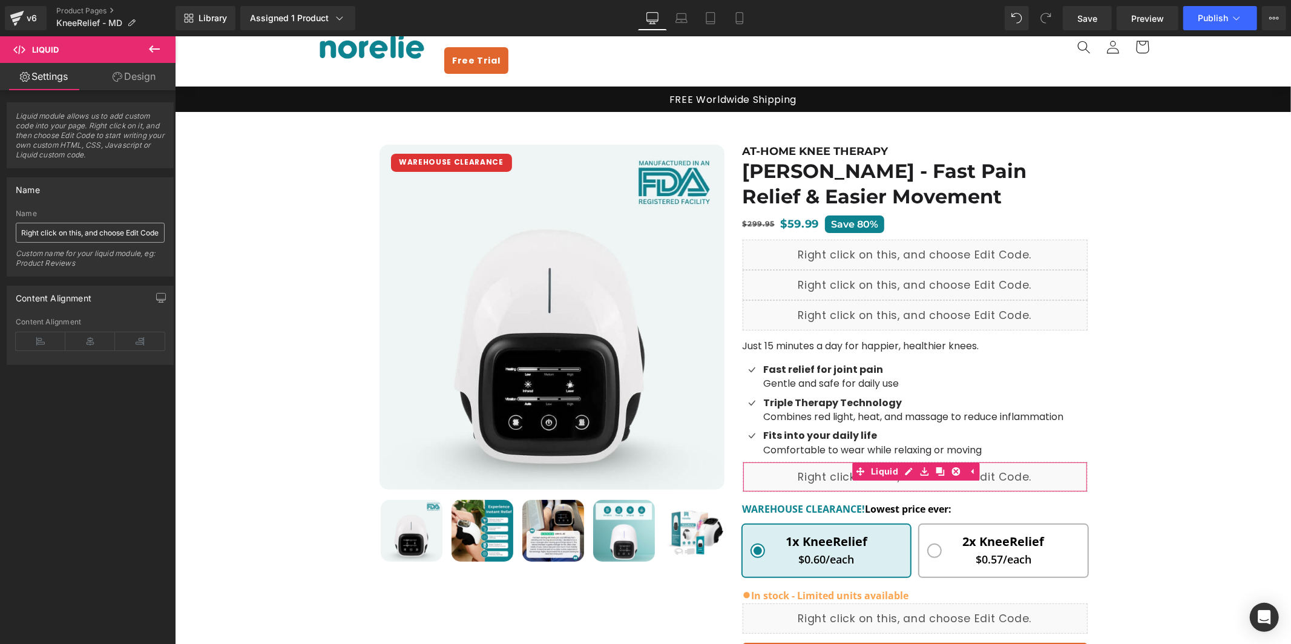
click at [109, 233] on input "Right click on this, and choose Edit Code." at bounding box center [90, 233] width 149 height 20
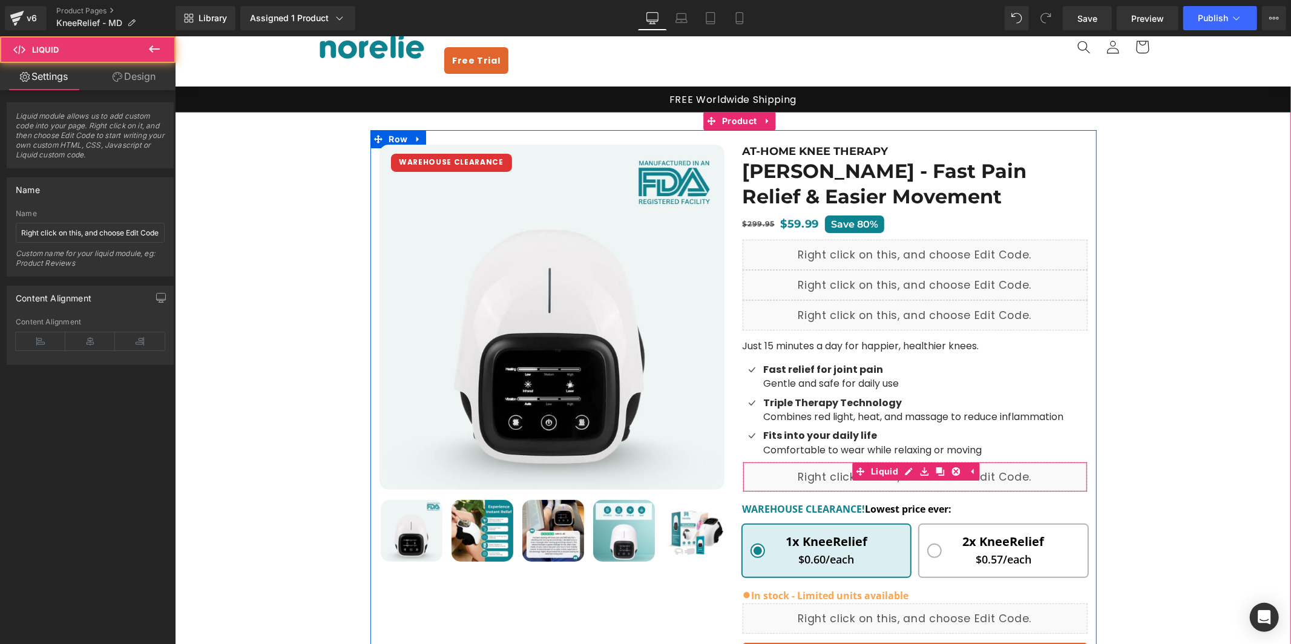
click at [814, 461] on div "Liquid" at bounding box center [914, 476] width 345 height 30
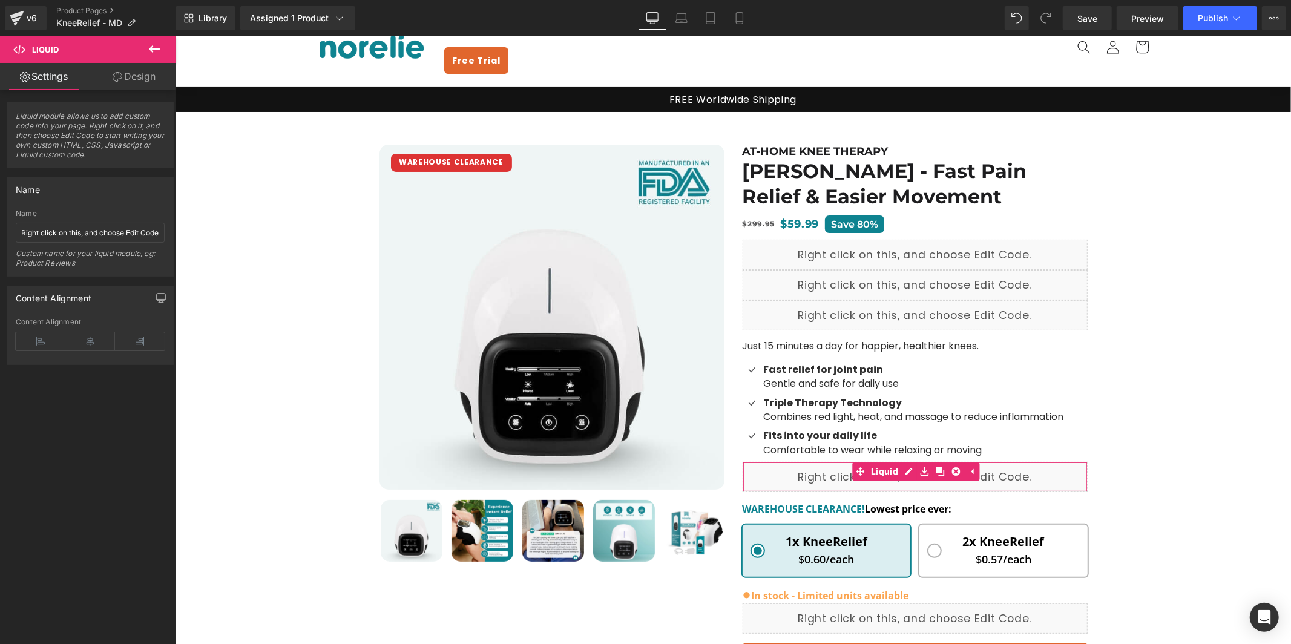
click at [126, 77] on link "Design" at bounding box center [134, 76] width 88 height 27
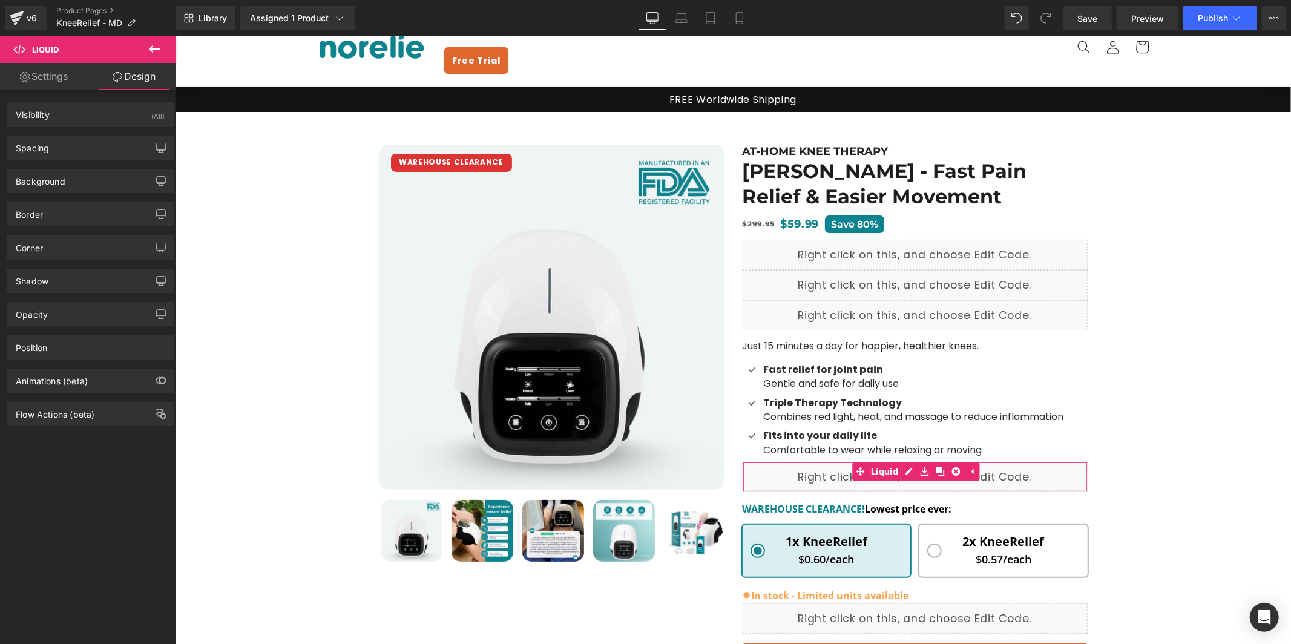
click at [35, 73] on link "Settings" at bounding box center [44, 76] width 88 height 27
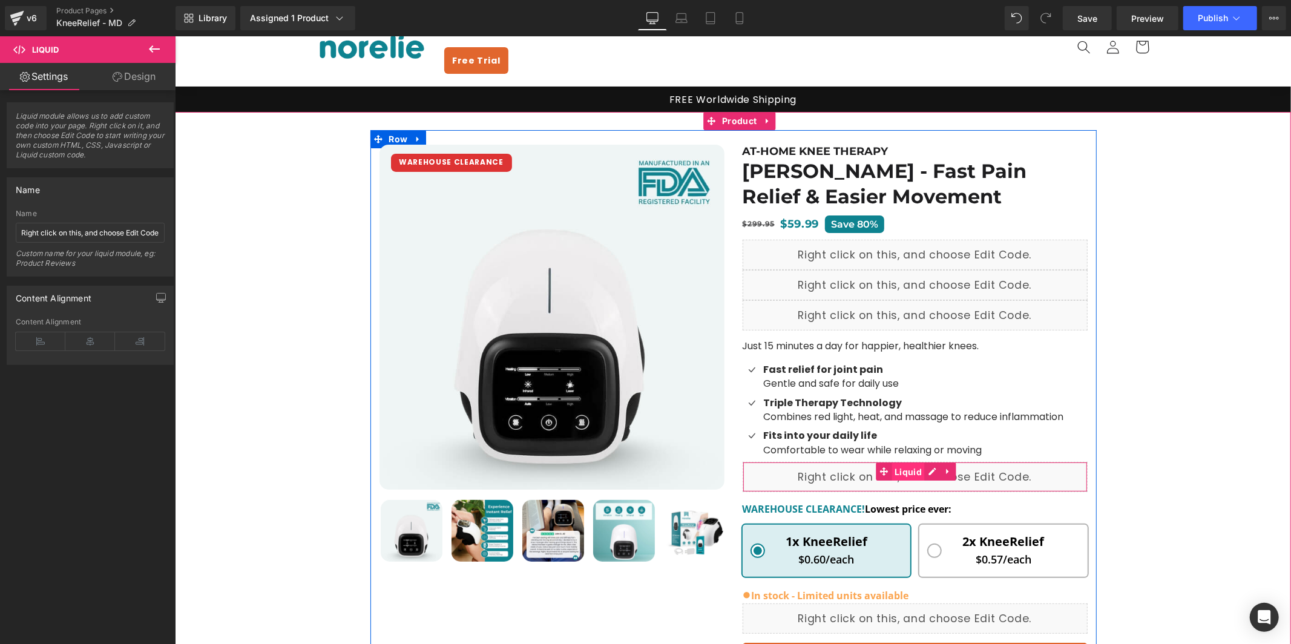
click at [897, 462] on span "Liquid" at bounding box center [907, 471] width 33 height 18
click at [926, 461] on div "Liquid" at bounding box center [914, 476] width 345 height 30
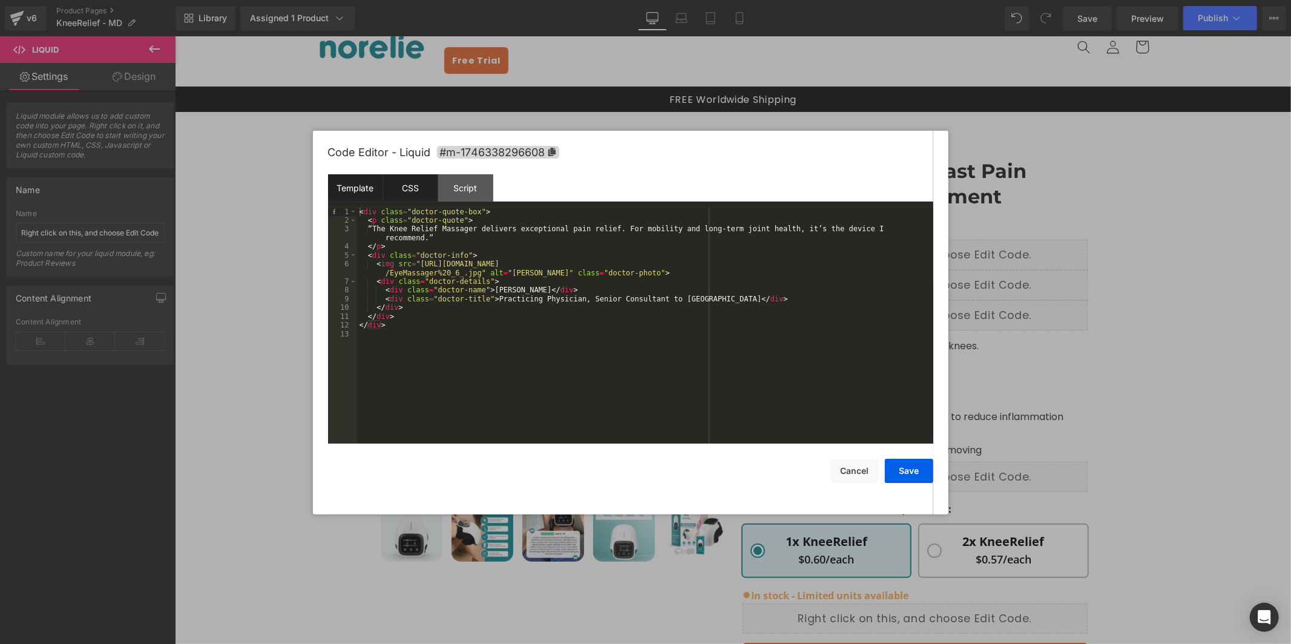
click at [404, 180] on div "CSS" at bounding box center [410, 187] width 55 height 27
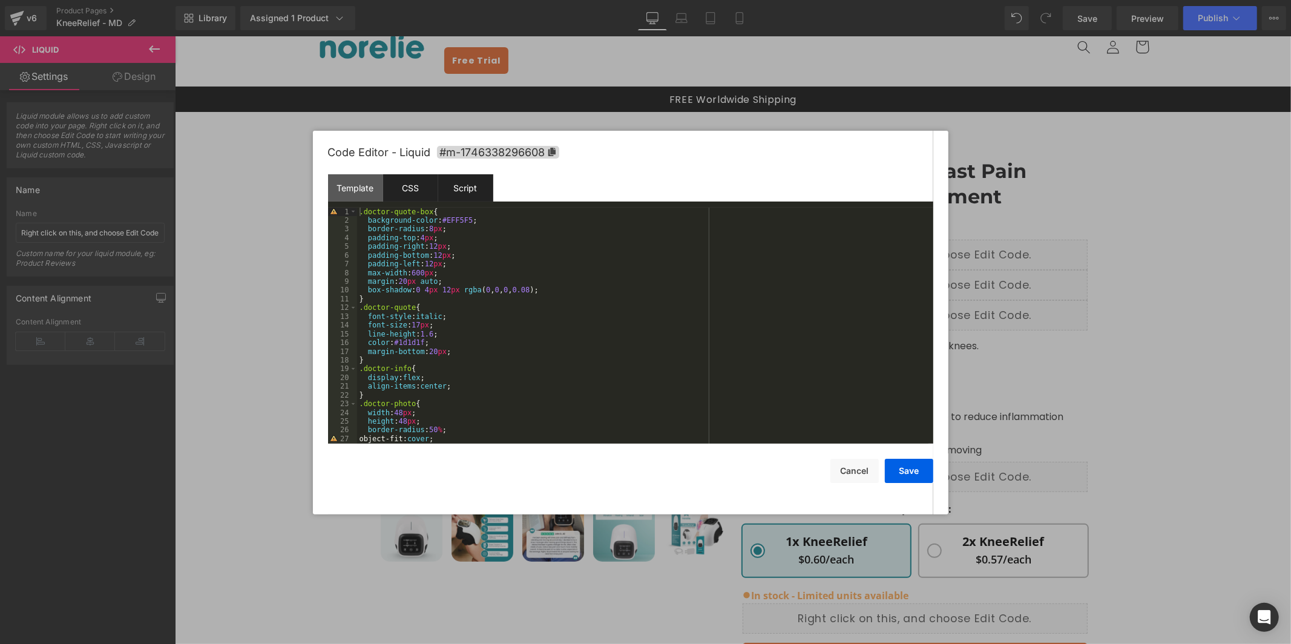
click at [455, 186] on div "Script" at bounding box center [465, 187] width 55 height 27
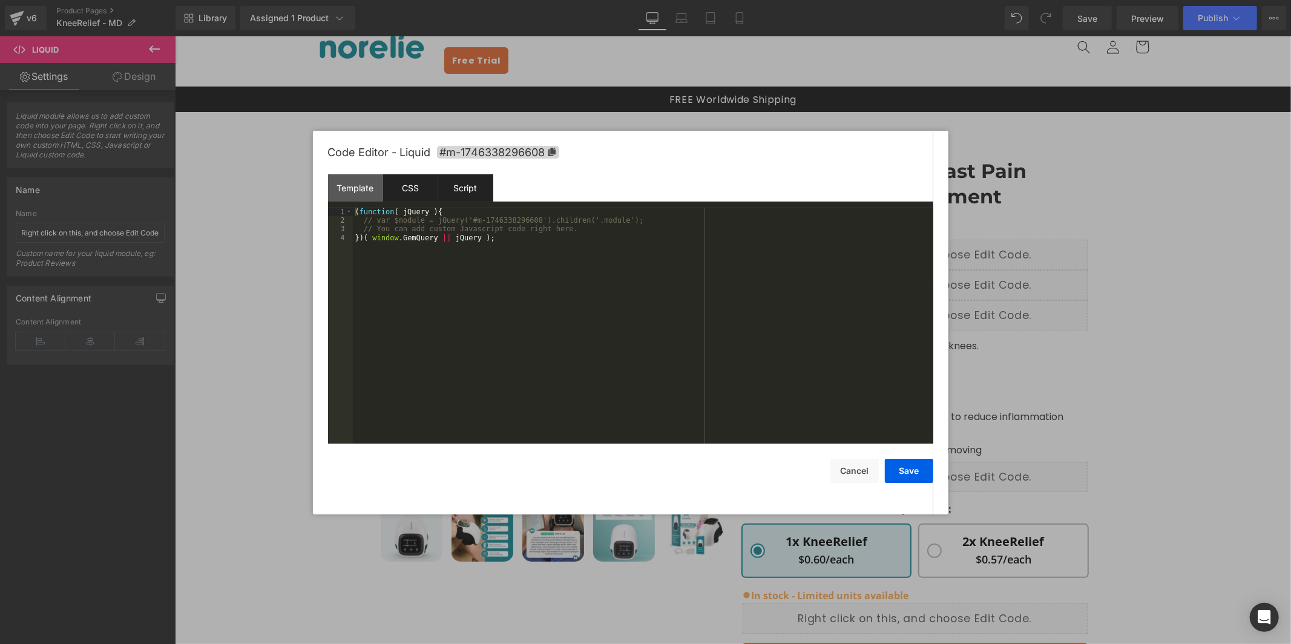
click at [411, 186] on div "CSS" at bounding box center [410, 187] width 55 height 27
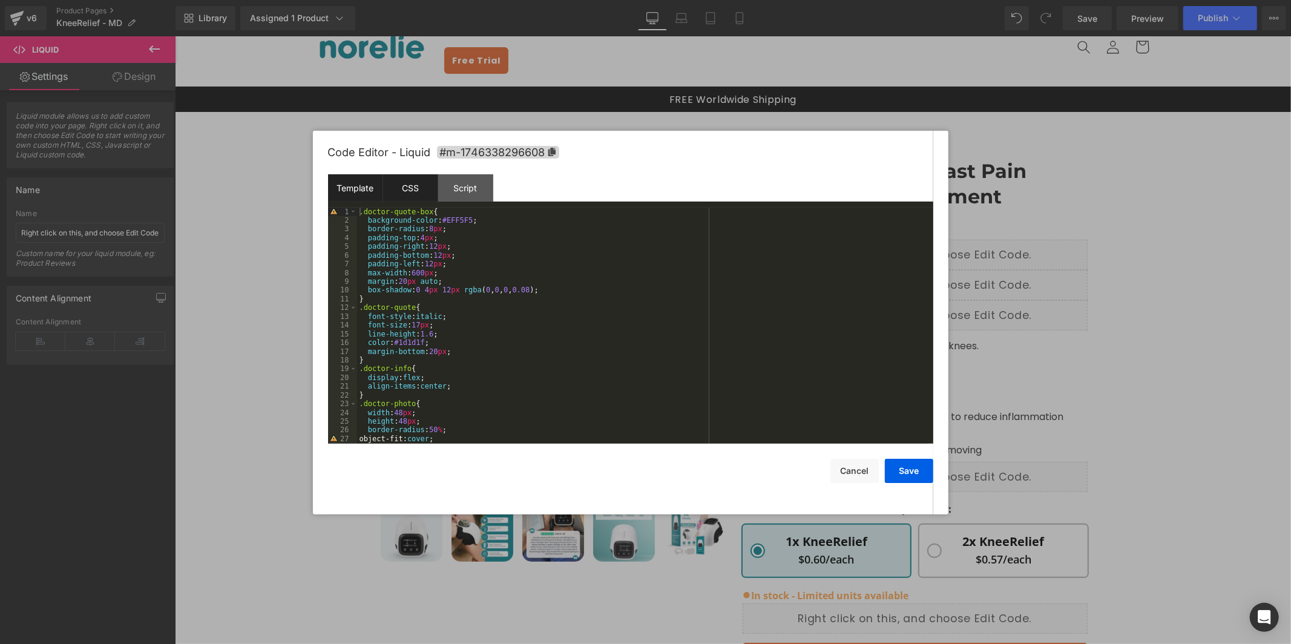
click at [357, 178] on div "Template" at bounding box center [355, 187] width 55 height 27
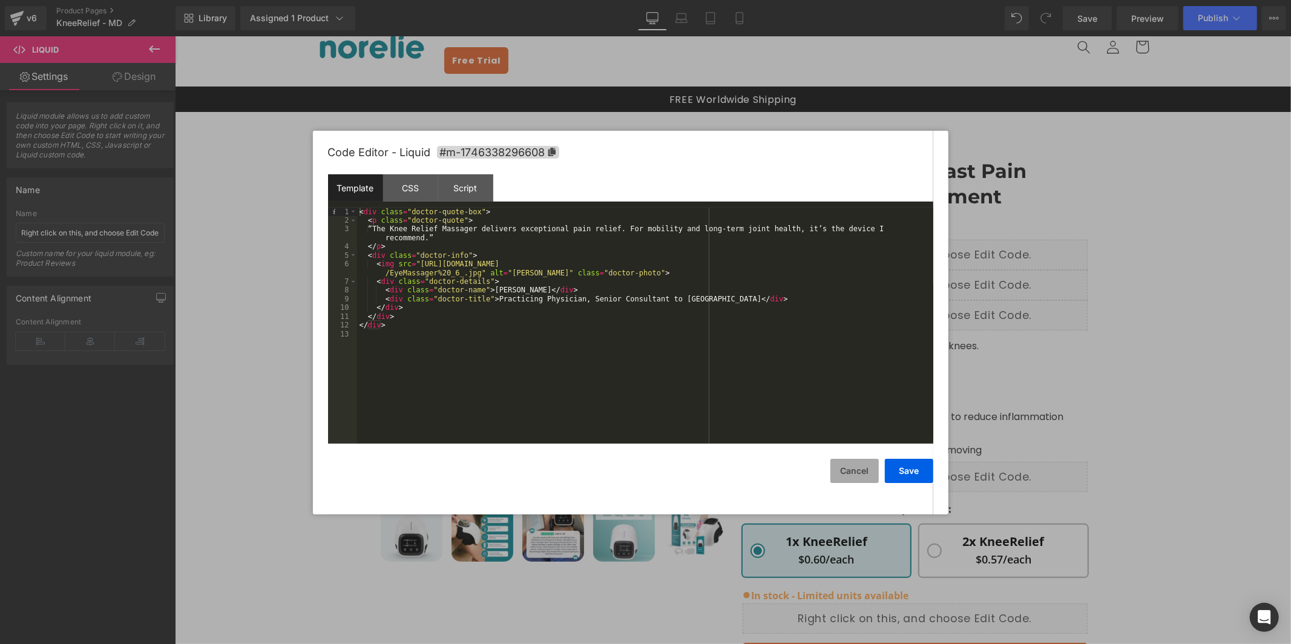
click at [863, 463] on button "Cancel" at bounding box center [854, 471] width 48 height 24
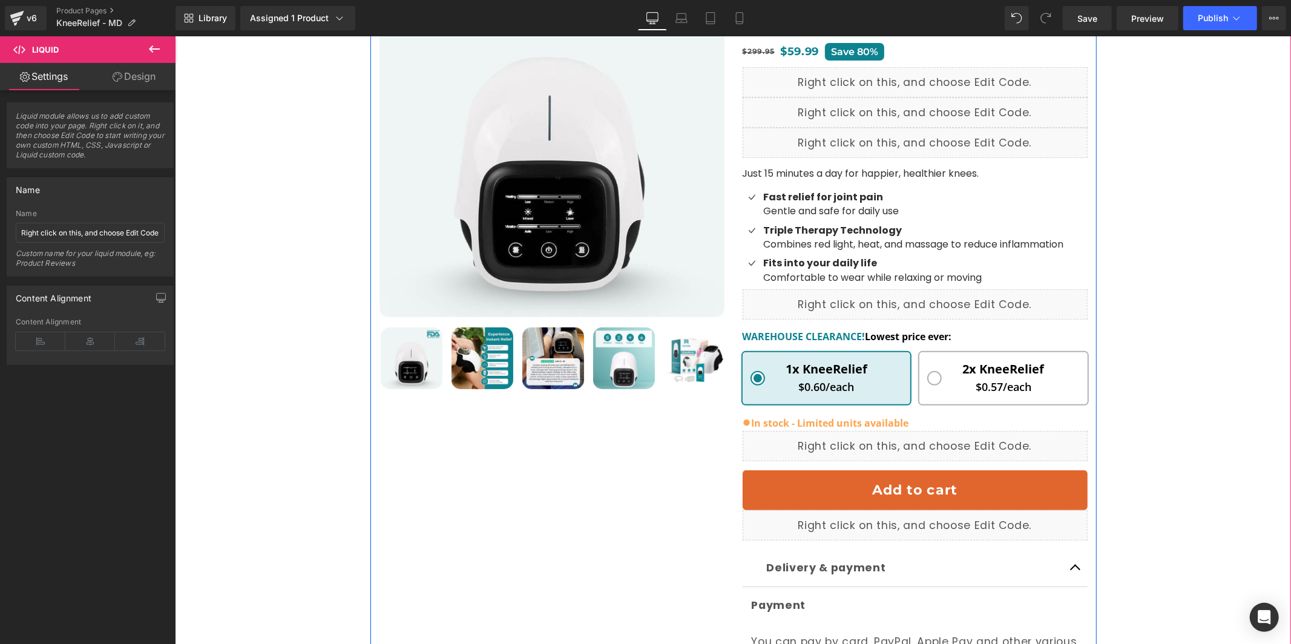
scroll to position [214, 0]
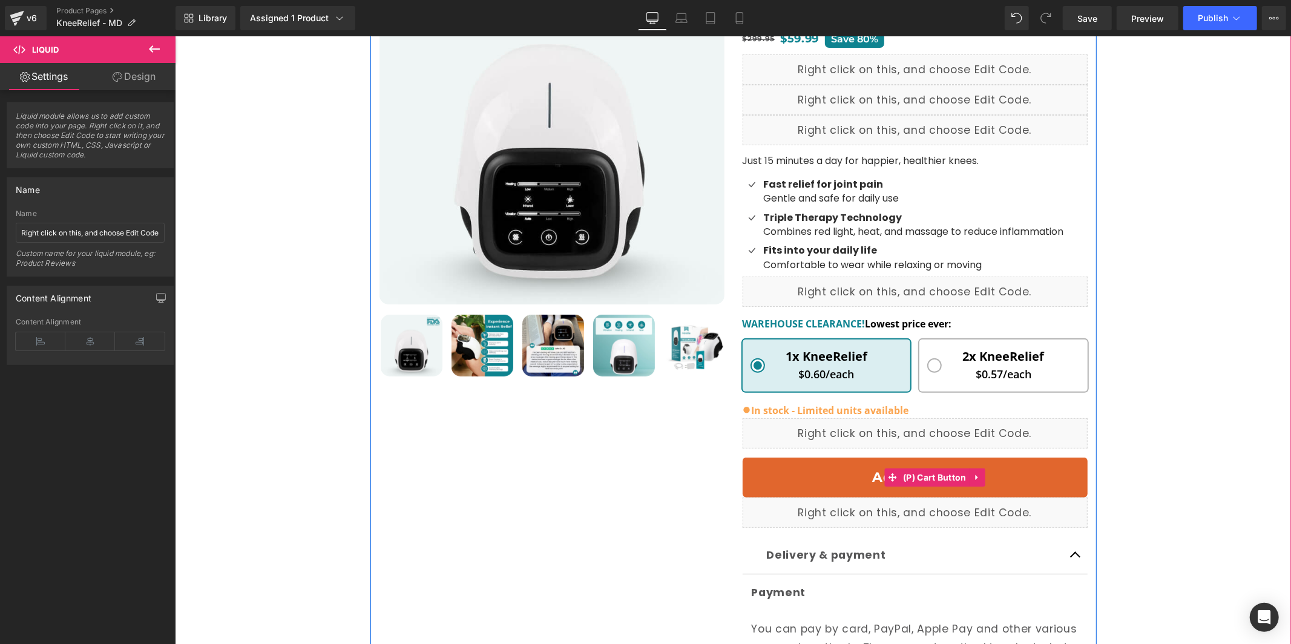
click at [809, 464] on button "Add to cart" at bounding box center [914, 477] width 345 height 40
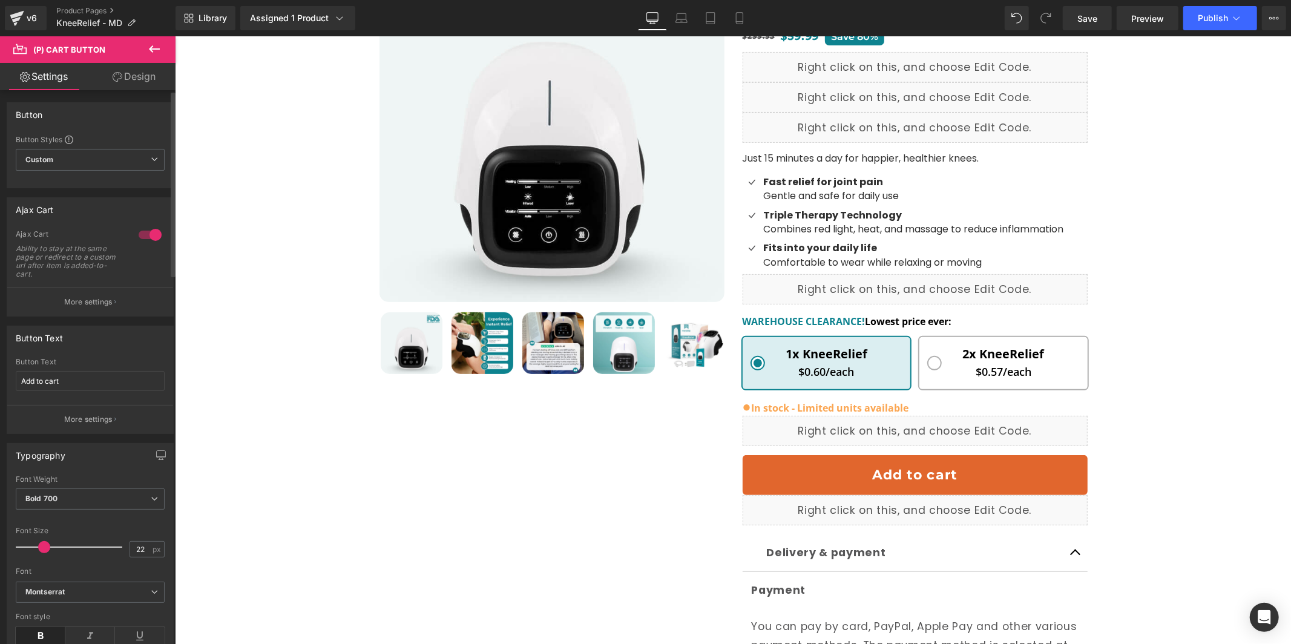
scroll to position [2, 0]
click at [124, 76] on link "Design" at bounding box center [134, 76] width 88 height 27
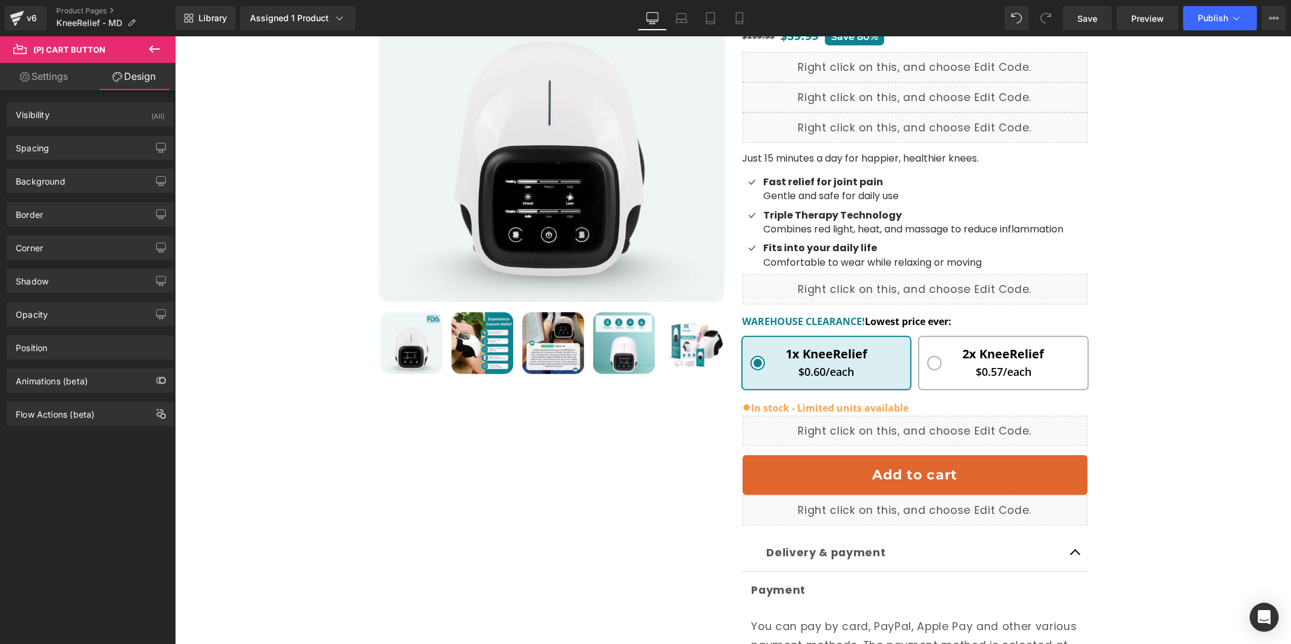
click at [34, 71] on link "Settings" at bounding box center [44, 76] width 88 height 27
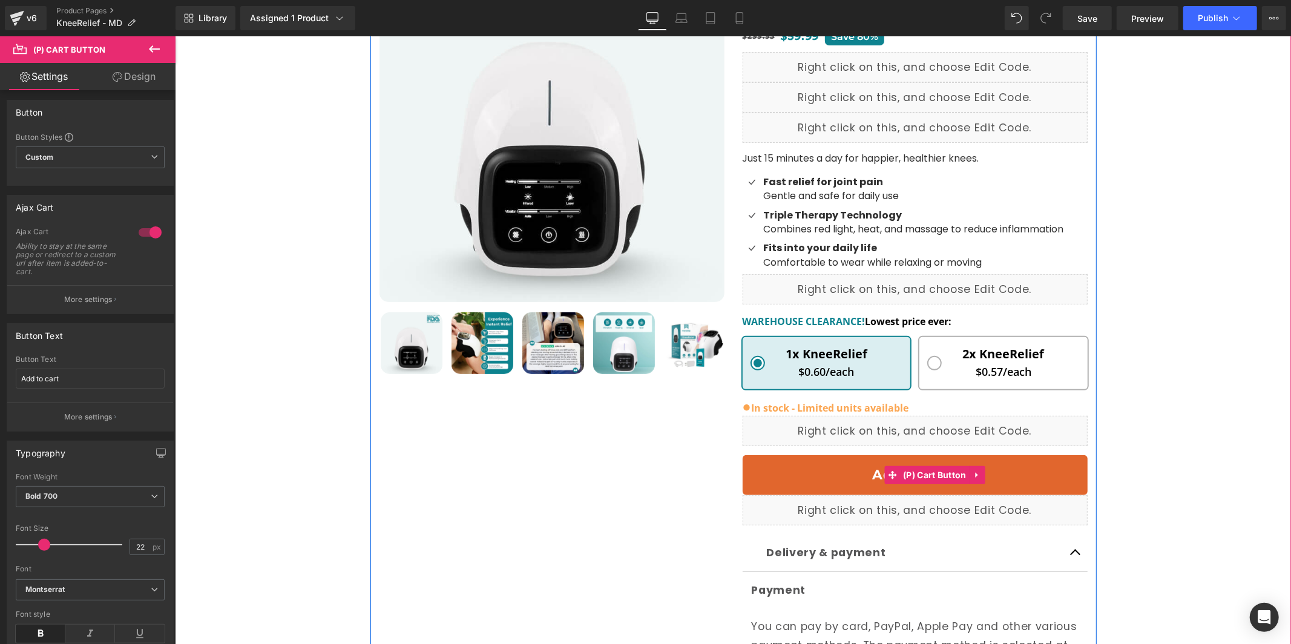
click at [817, 454] on button "Add to cart" at bounding box center [914, 474] width 345 height 40
click at [974, 470] on icon at bounding box center [976, 474] width 8 height 9
click at [903, 466] on span "(P) Cart Button" at bounding box center [934, 475] width 70 height 18
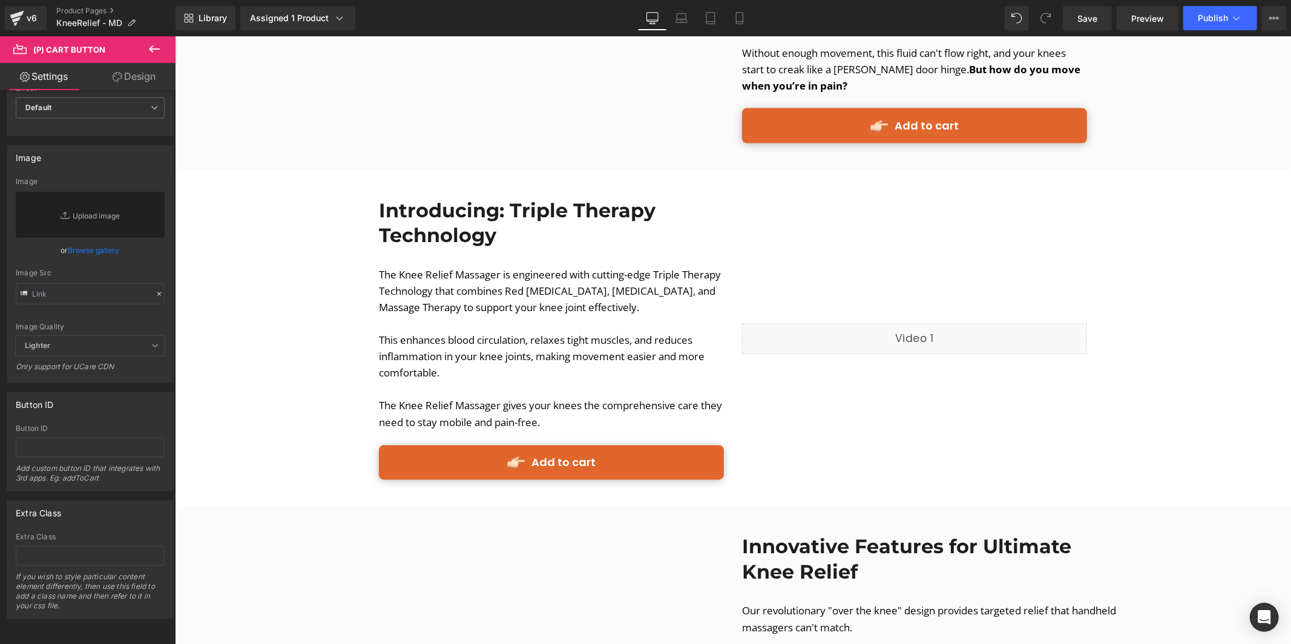
scroll to position [1663, 0]
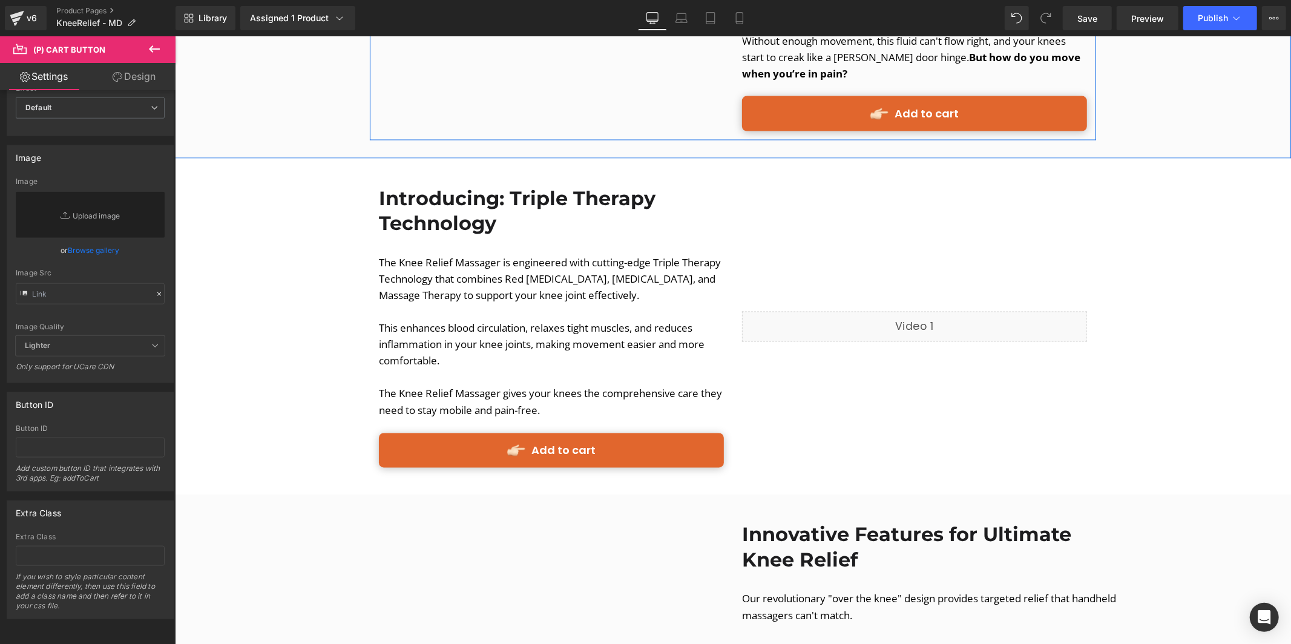
click at [842, 100] on link "Add to cart" at bounding box center [913, 113] width 345 height 34
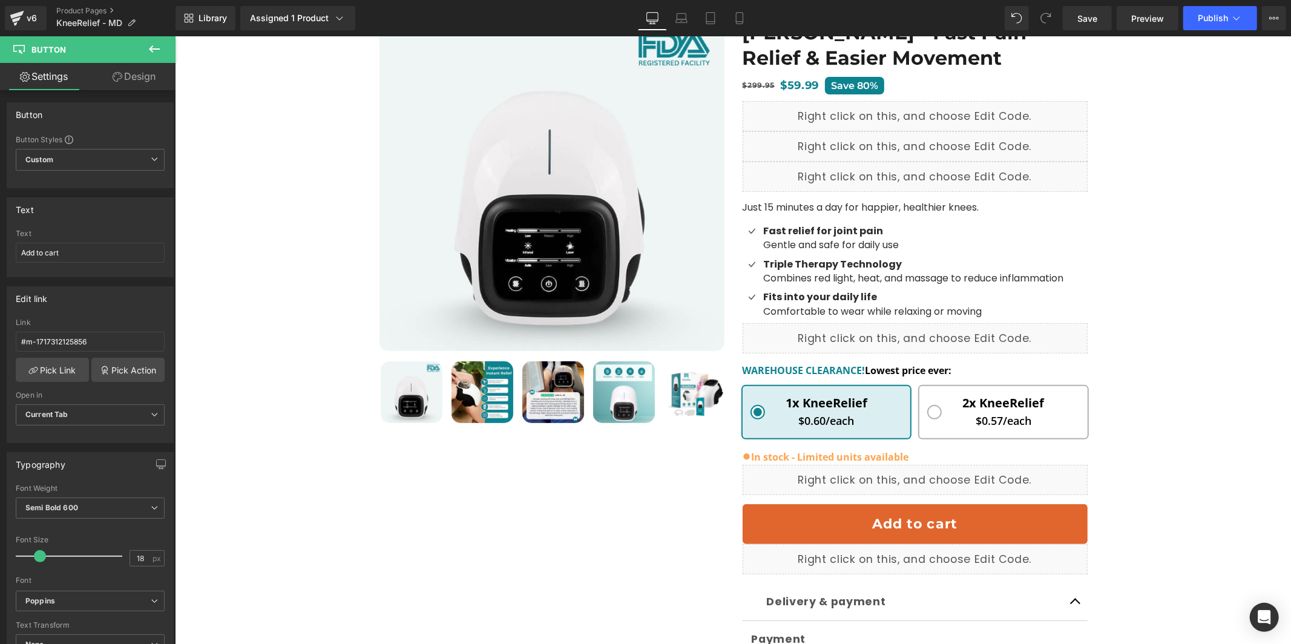
scroll to position [0, 0]
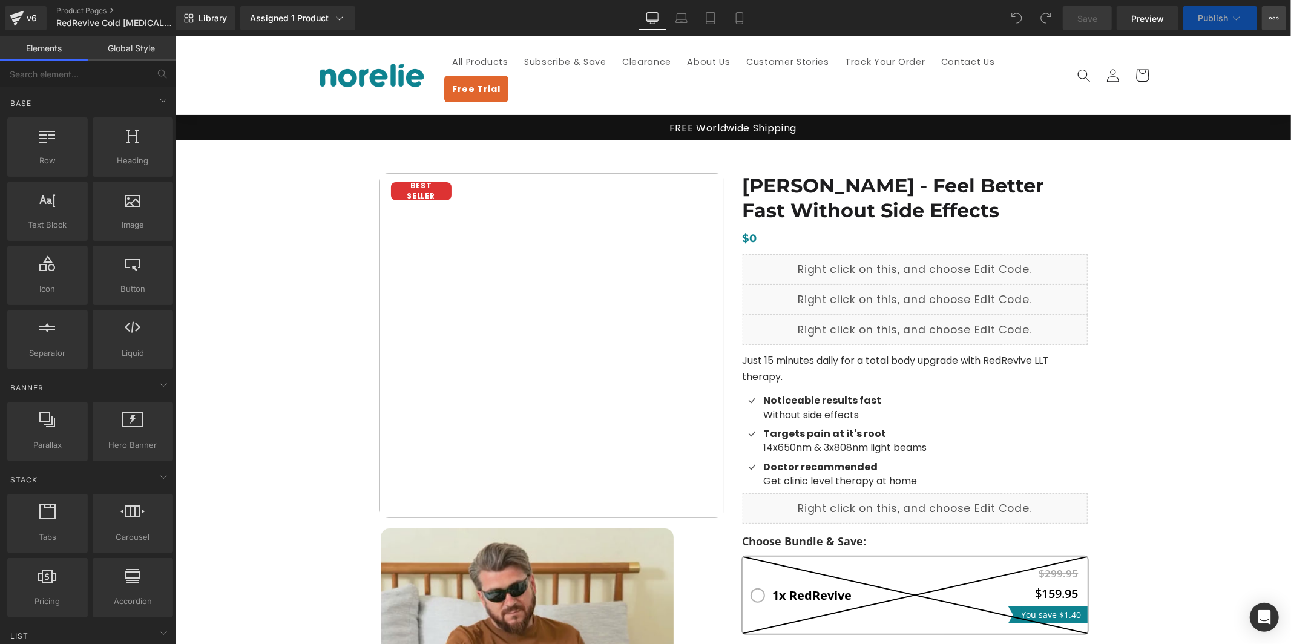
click at [1278, 19] on icon at bounding box center [1274, 18] width 10 height 10
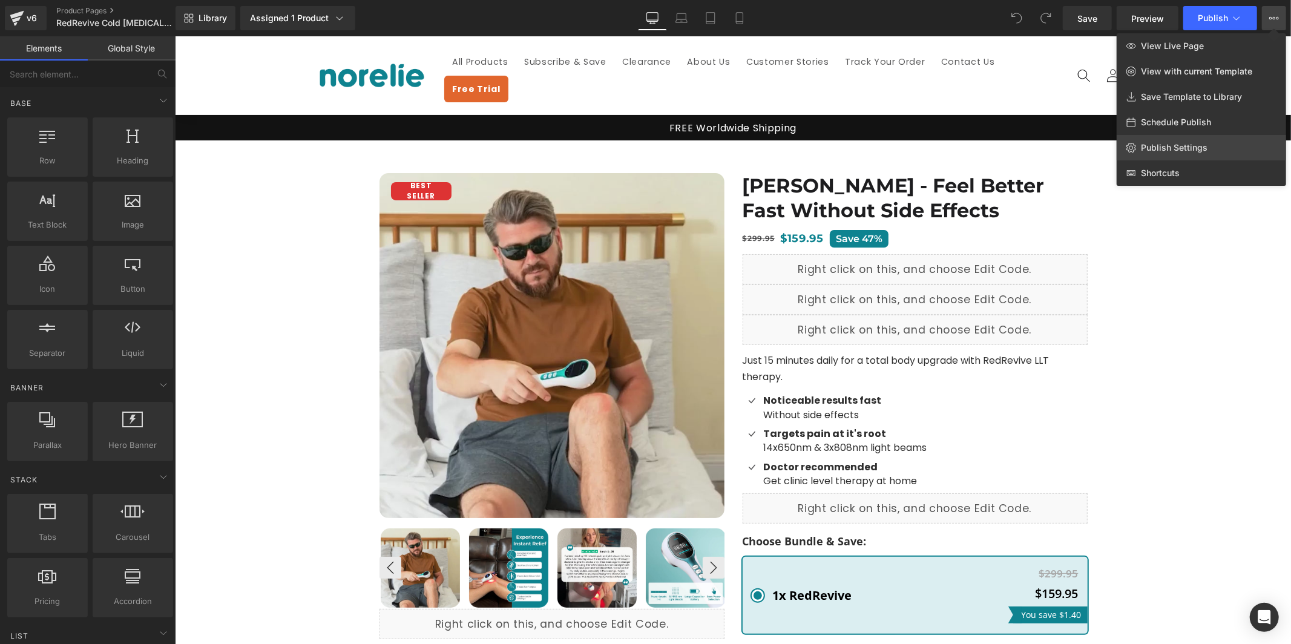
click at [1200, 146] on span "Publish Settings" at bounding box center [1174, 147] width 67 height 11
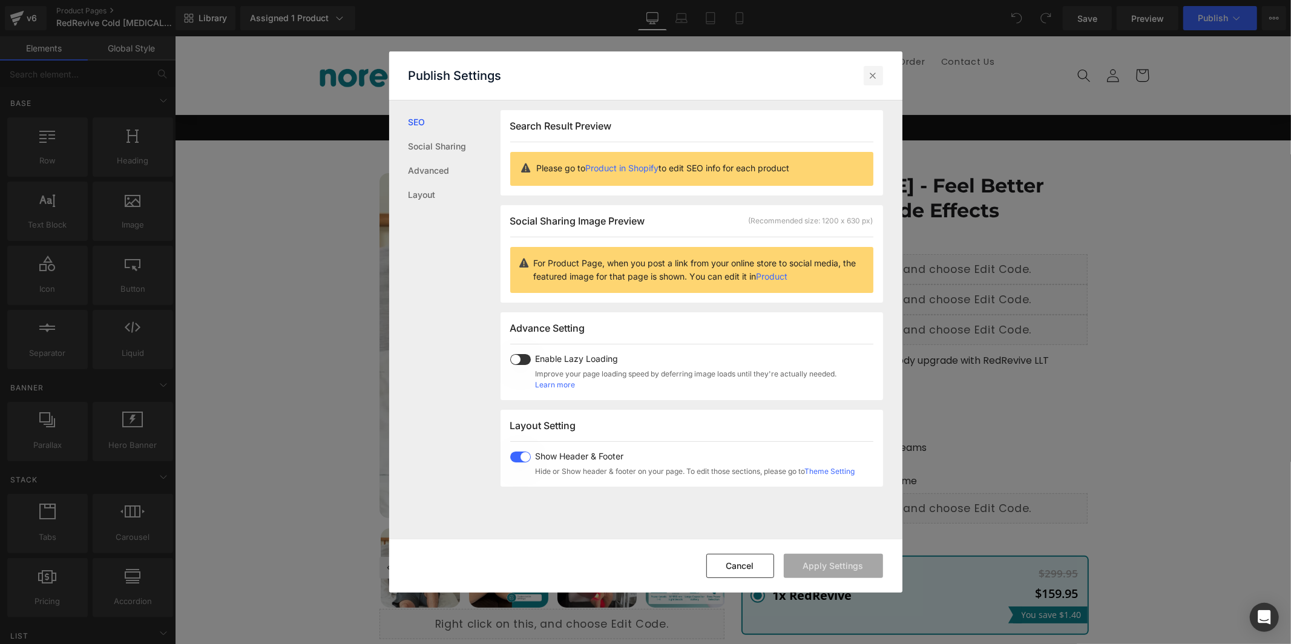
click at [882, 76] on div at bounding box center [872, 75] width 19 height 19
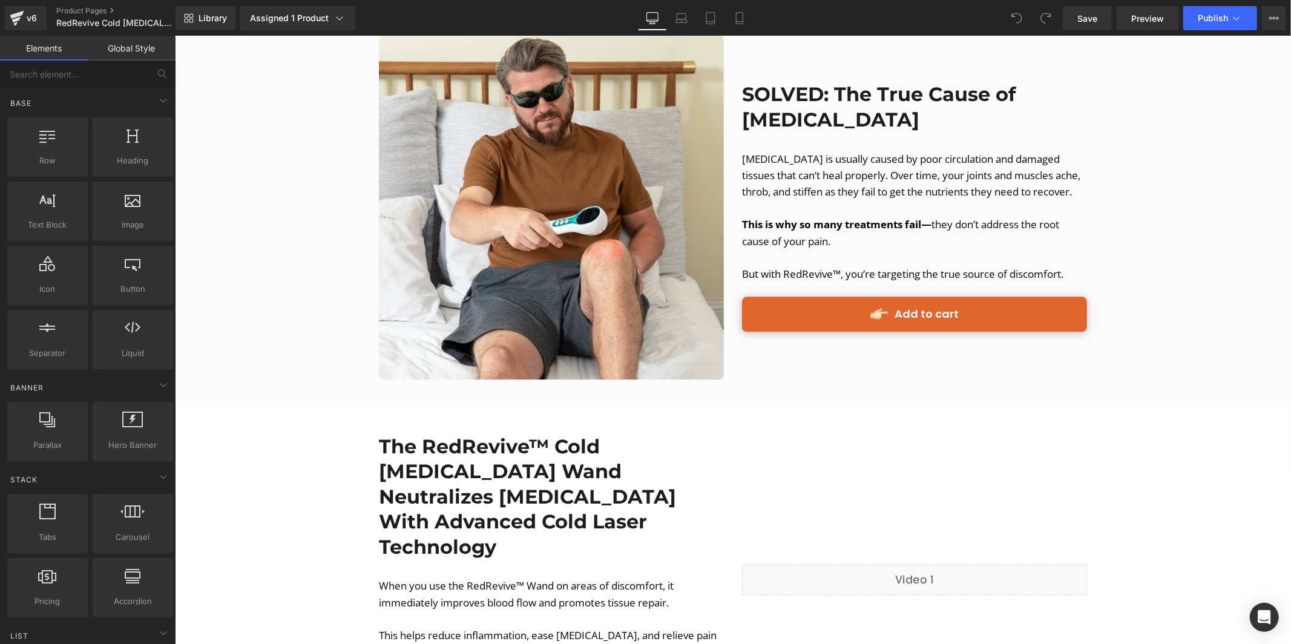
scroll to position [2267, 0]
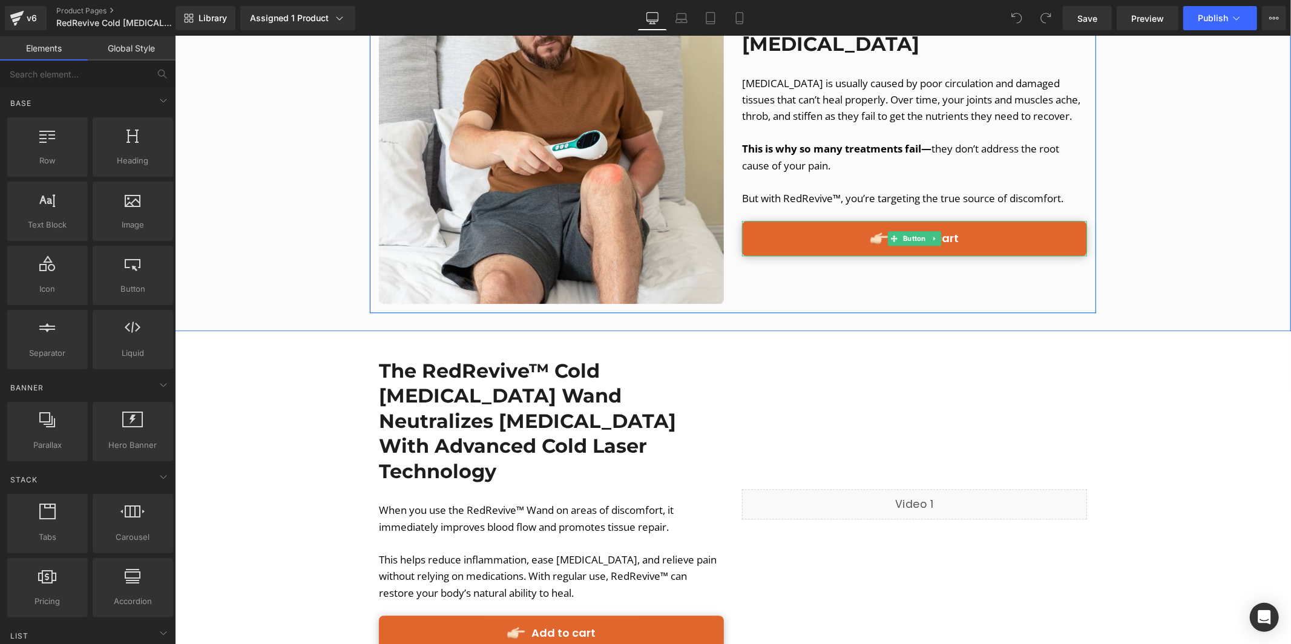
click at [856, 220] on link "Add to cart" at bounding box center [913, 237] width 345 height 34
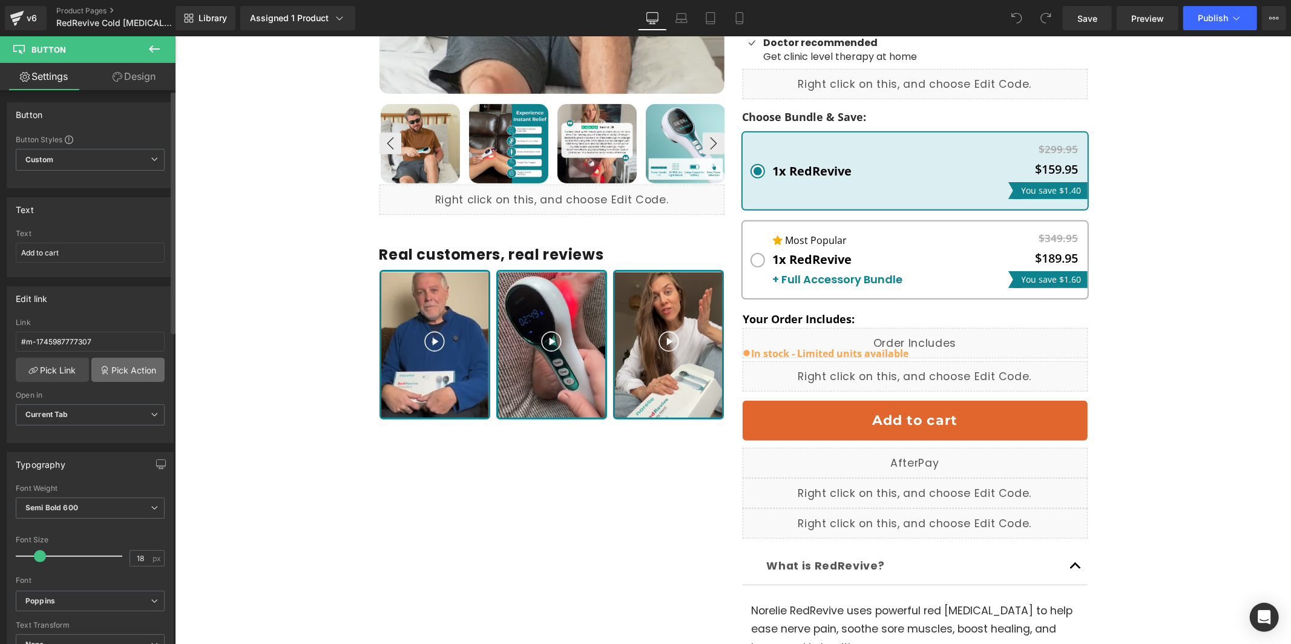
scroll to position [422, 0]
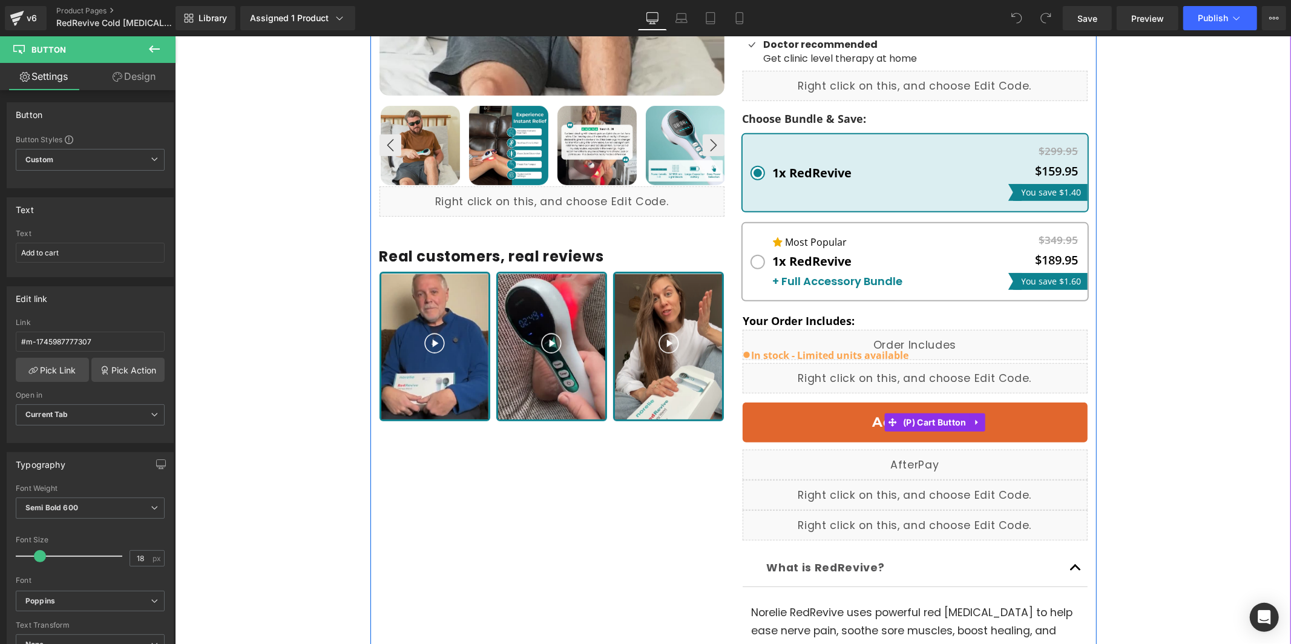
click at [829, 402] on button "Add to cart" at bounding box center [914, 422] width 345 height 40
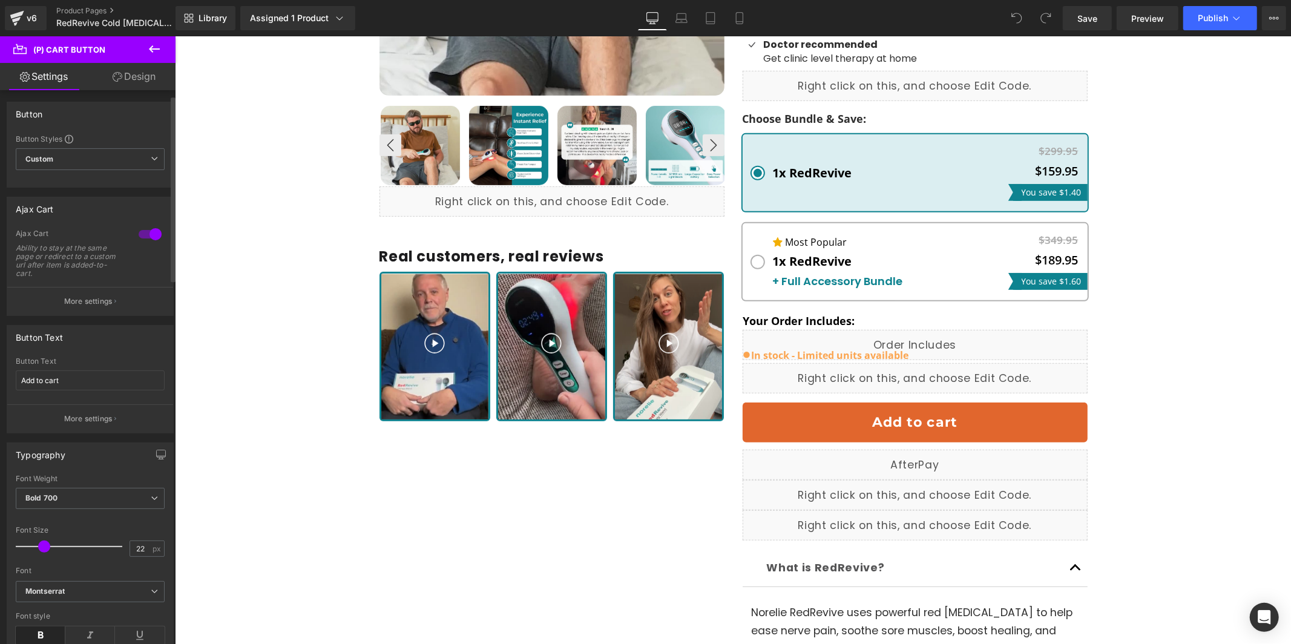
scroll to position [0, 0]
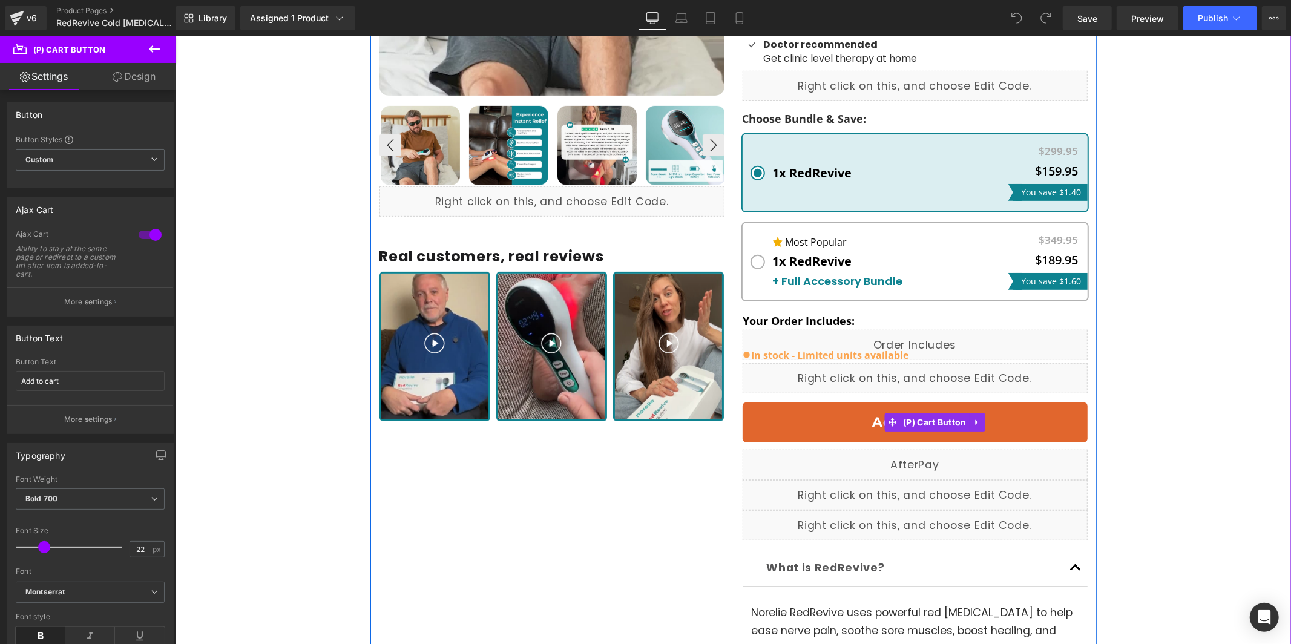
click at [797, 402] on button "Add to cart" at bounding box center [914, 422] width 345 height 40
click at [797, 402] on button "Adding to cart" at bounding box center [914, 422] width 345 height 40
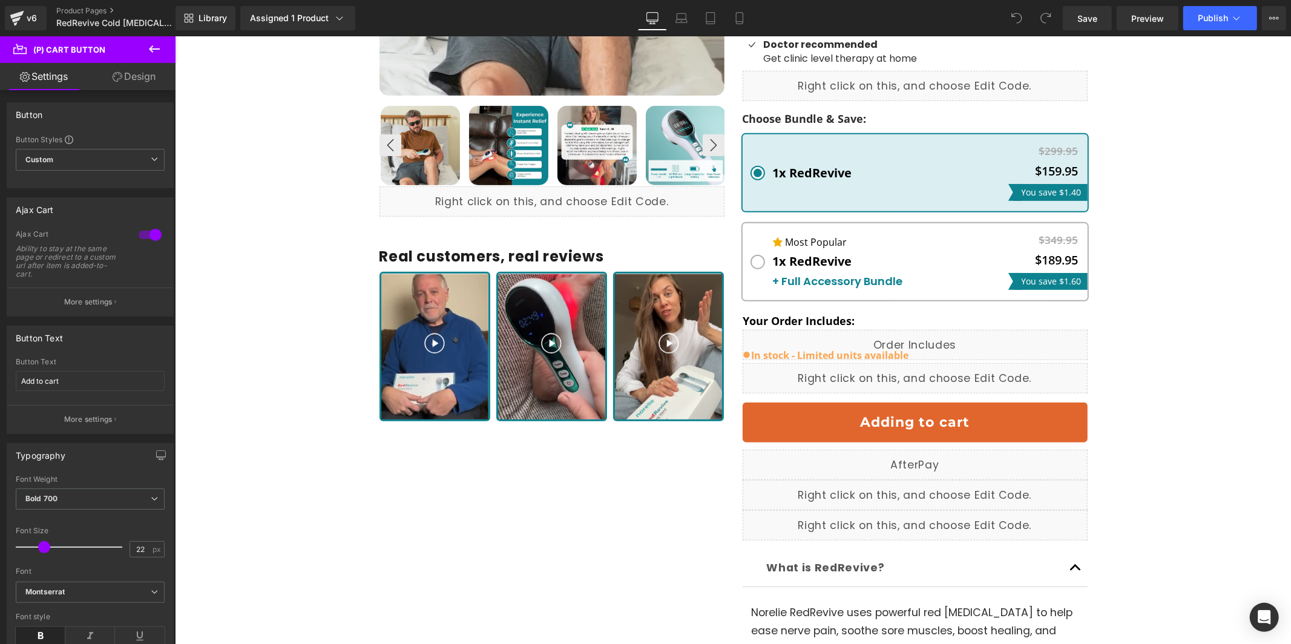
click at [151, 80] on link "Design" at bounding box center [134, 76] width 88 height 27
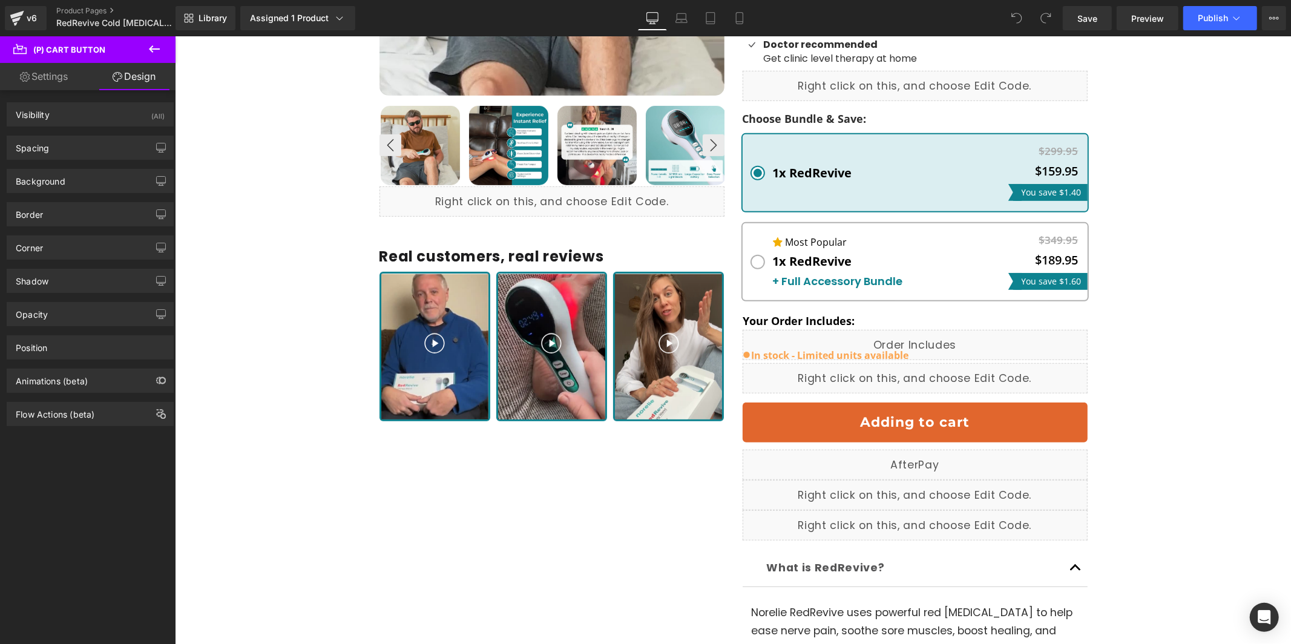
click at [71, 82] on link "Settings" at bounding box center [44, 76] width 88 height 27
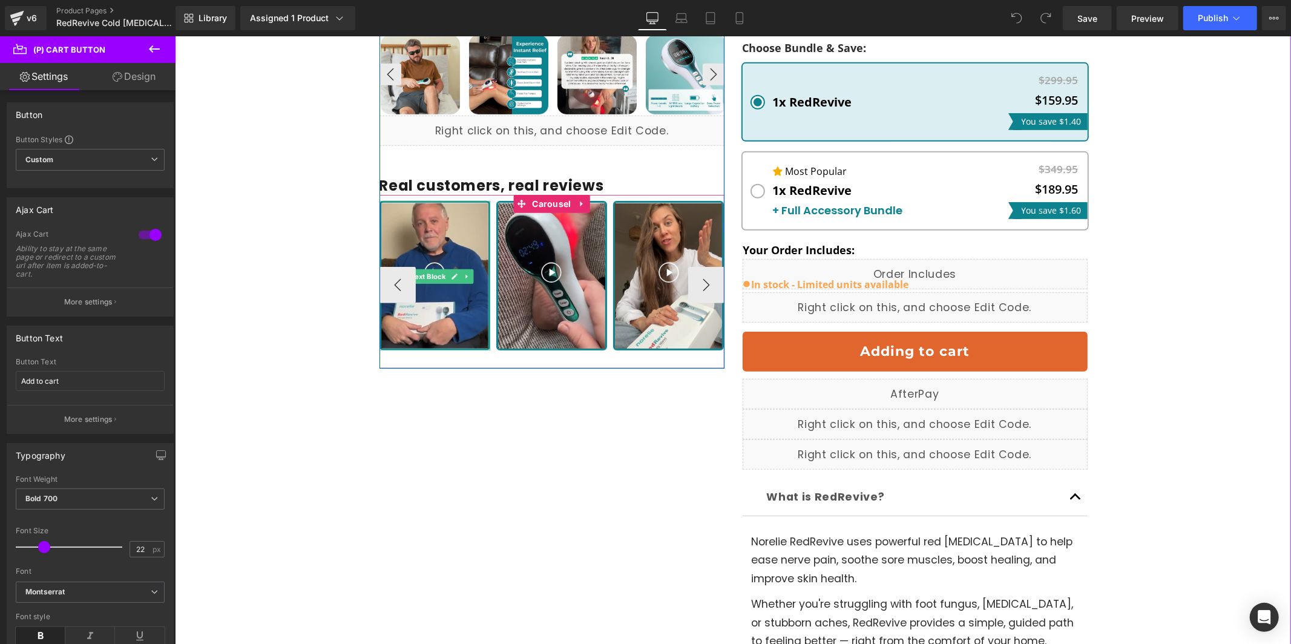
scroll to position [615, 0]
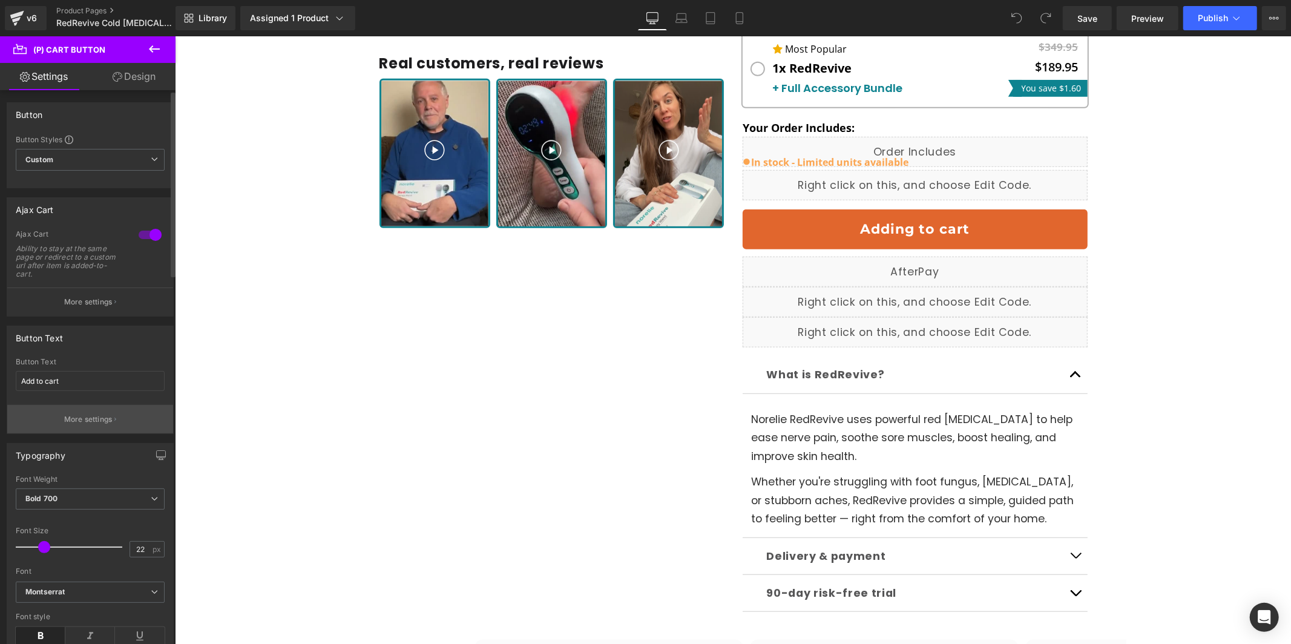
click at [125, 419] on button "More settings" at bounding box center [90, 419] width 166 height 28
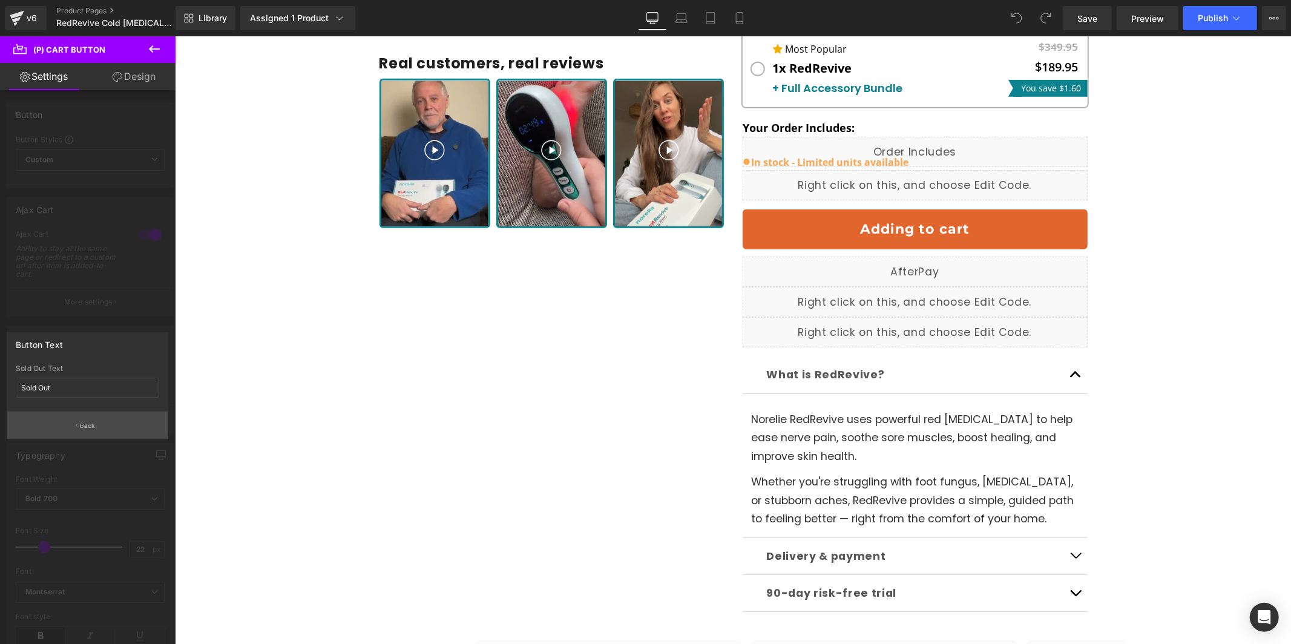
click at [126, 428] on button "Back" at bounding box center [88, 424] width 162 height 27
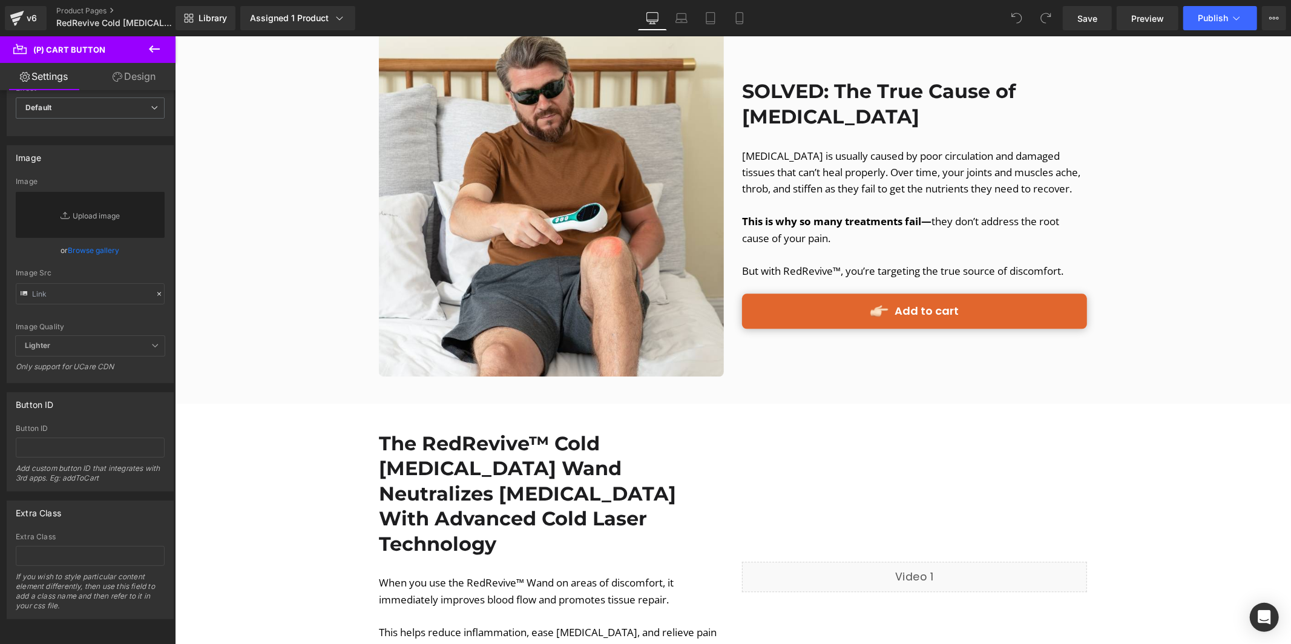
scroll to position [2313, 0]
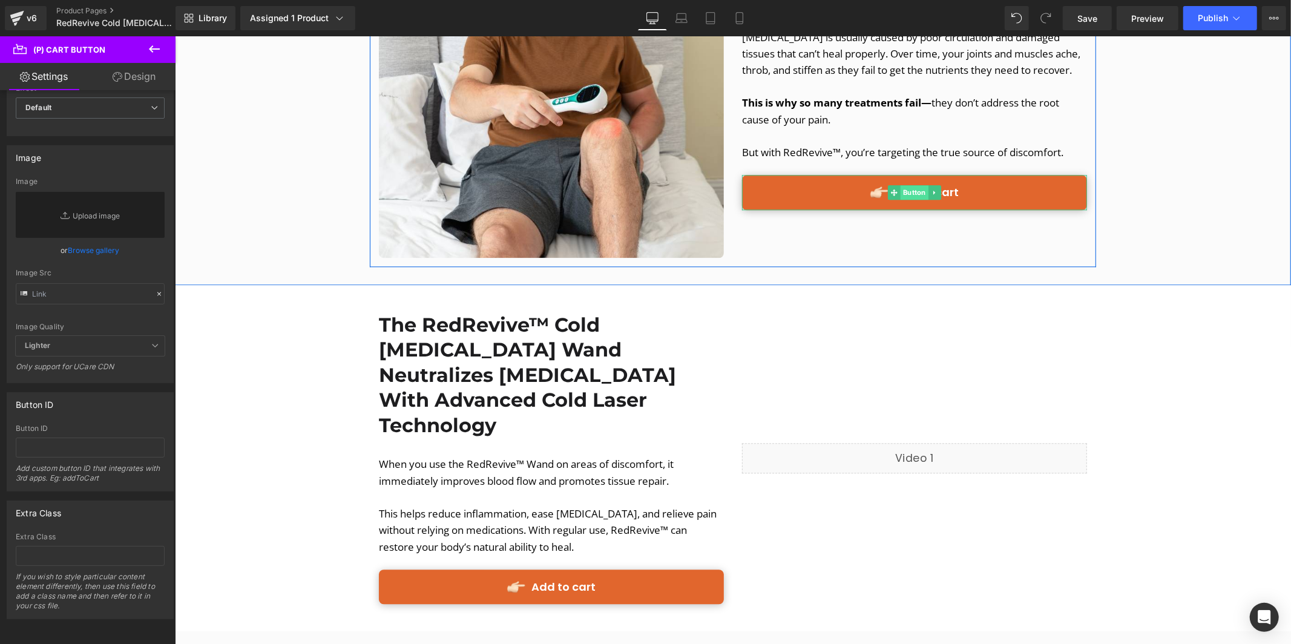
click at [920, 185] on span "Button" at bounding box center [914, 192] width 28 height 15
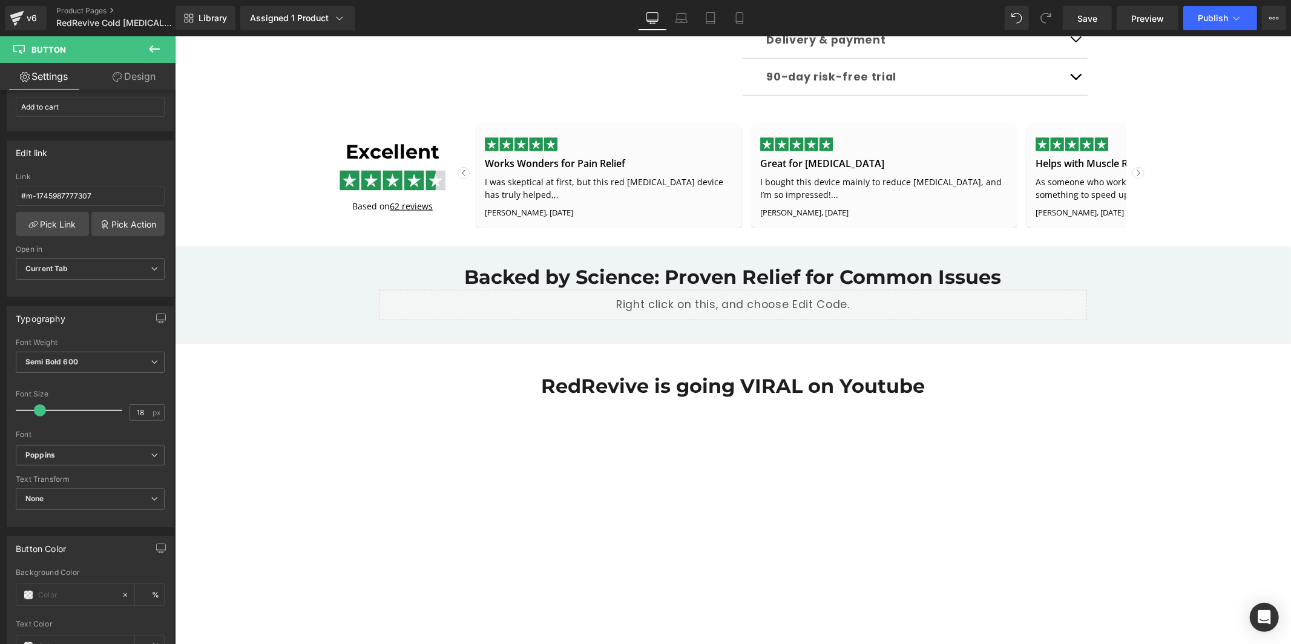
scroll to position [1090, 0]
